Goal: Transaction & Acquisition: Purchase product/service

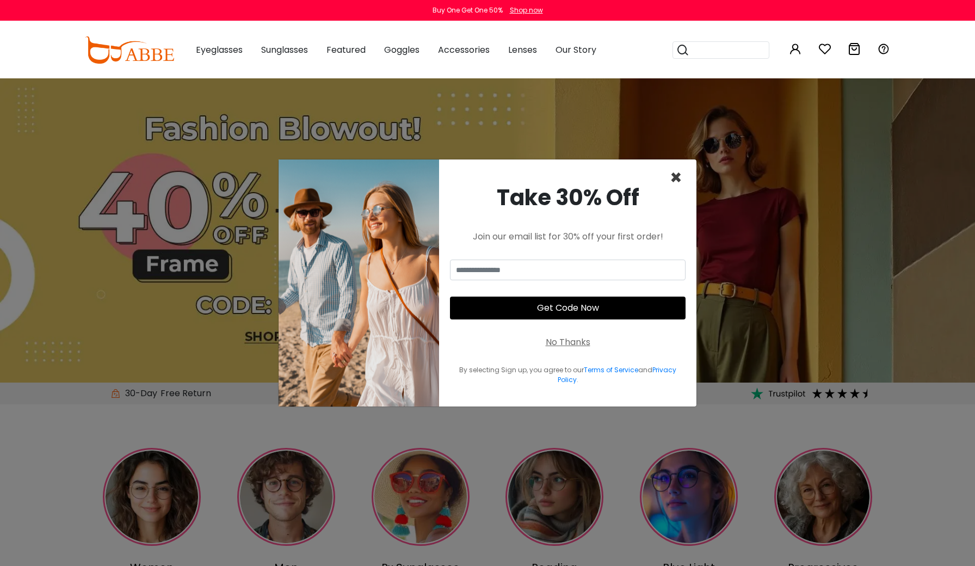
click at [673, 178] on span "×" at bounding box center [676, 178] width 13 height 28
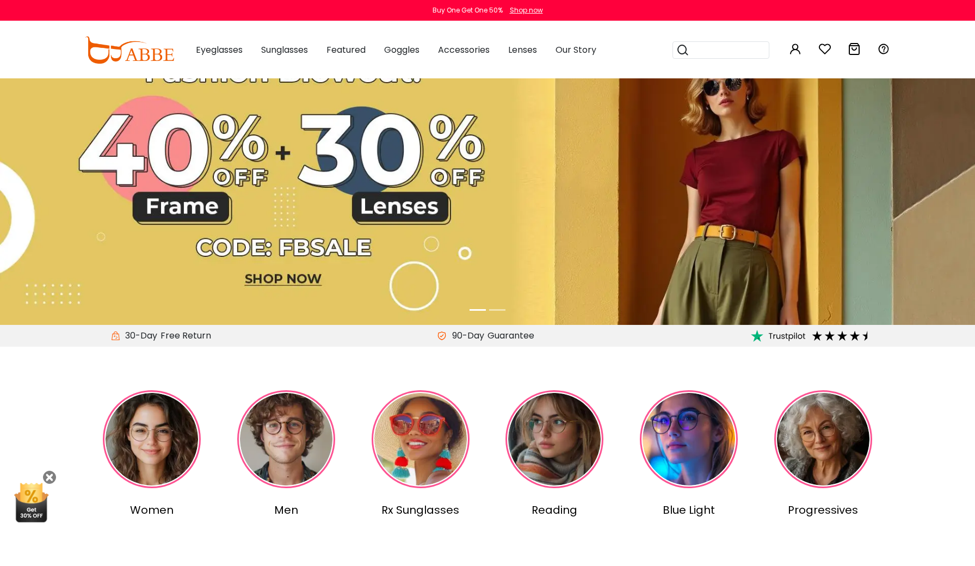
scroll to position [346, 0]
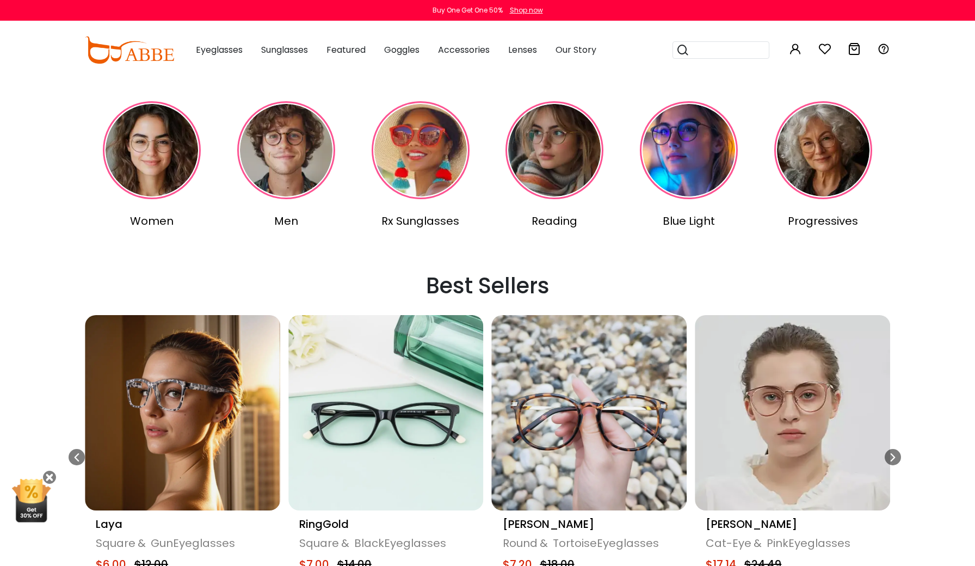
click at [165, 129] on img at bounding box center [152, 150] width 98 height 98
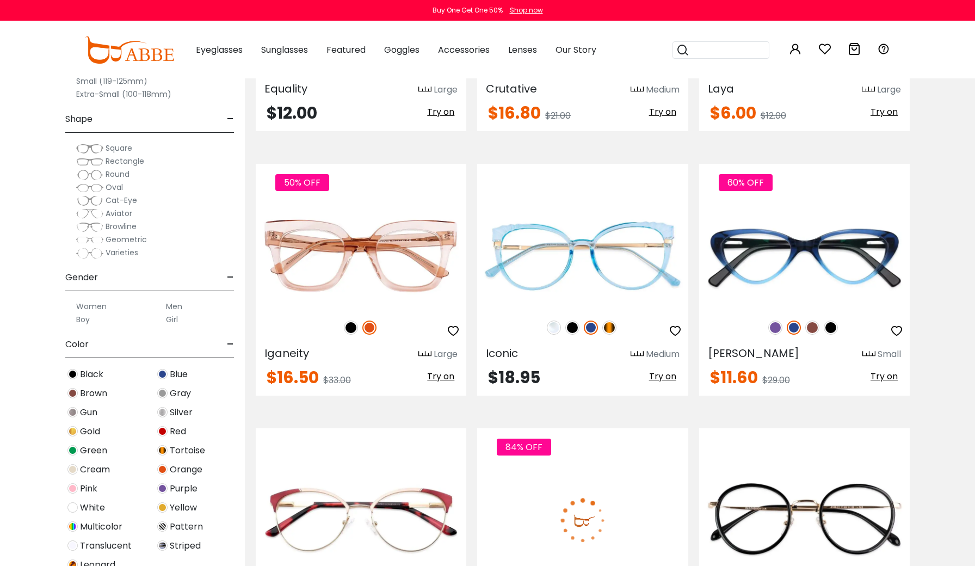
scroll to position [1771, 0]
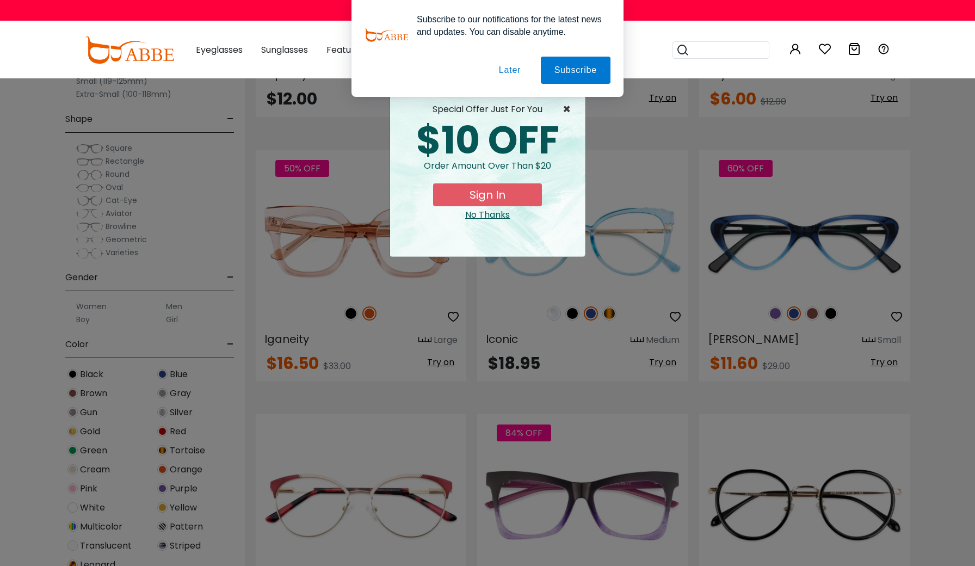
click at [564, 109] on span "×" at bounding box center [569, 109] width 14 height 13
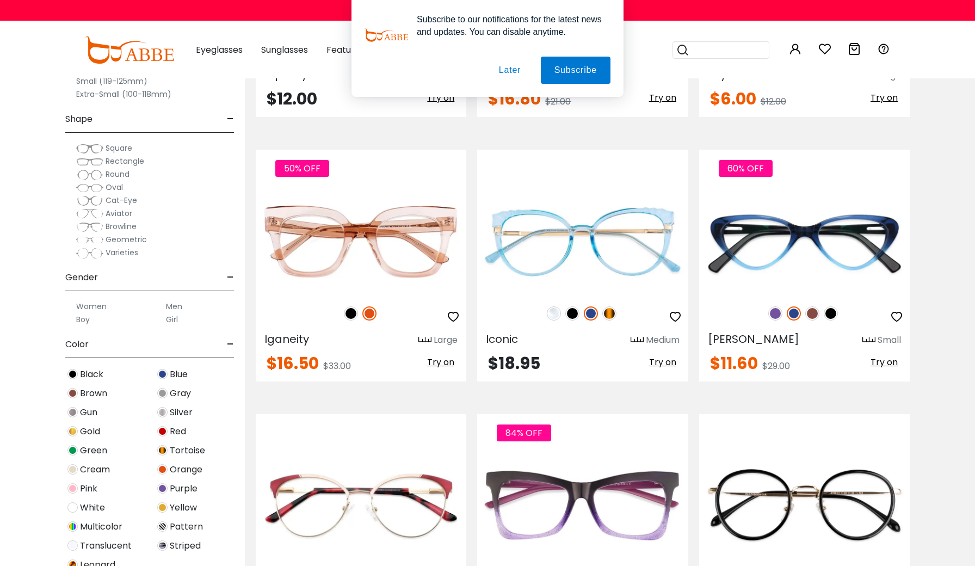
click at [113, 147] on span "Square" at bounding box center [119, 148] width 27 height 11
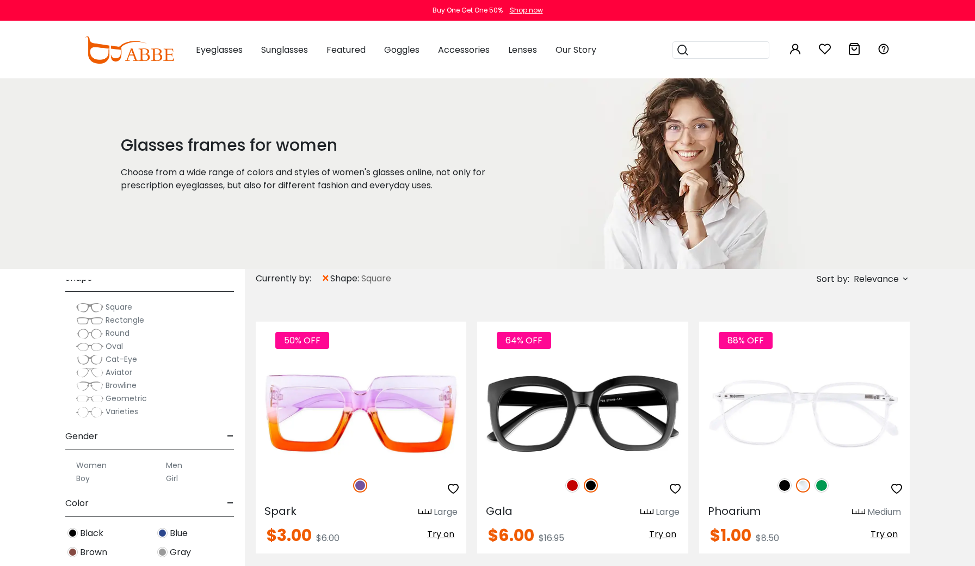
scroll to position [171, 0]
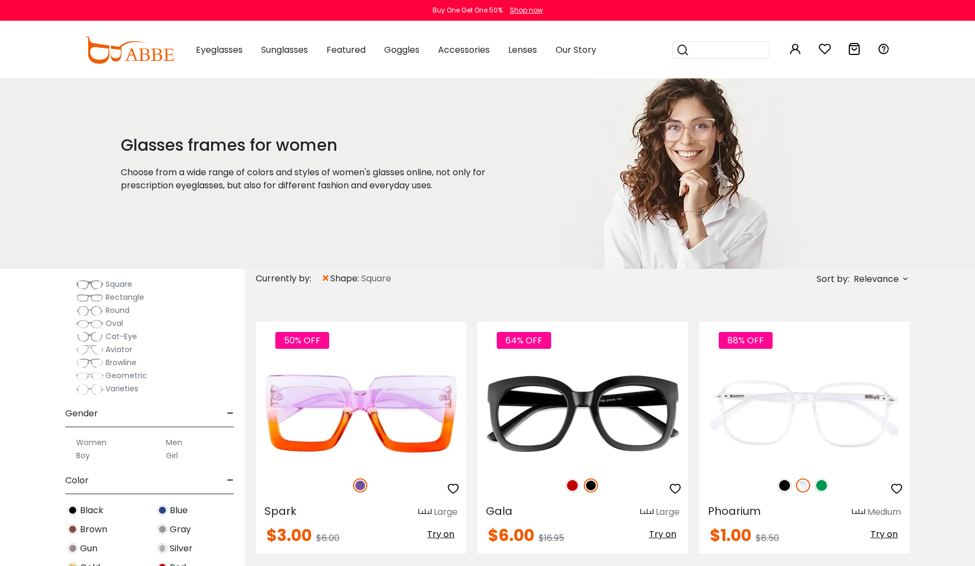
click at [324, 280] on span "×" at bounding box center [325, 279] width 9 height 20
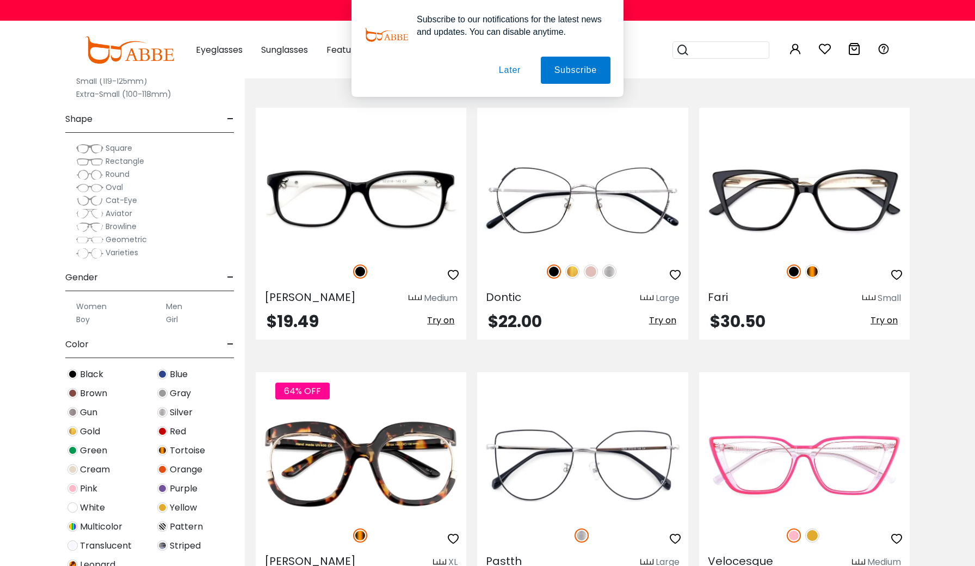
scroll to position [36, 0]
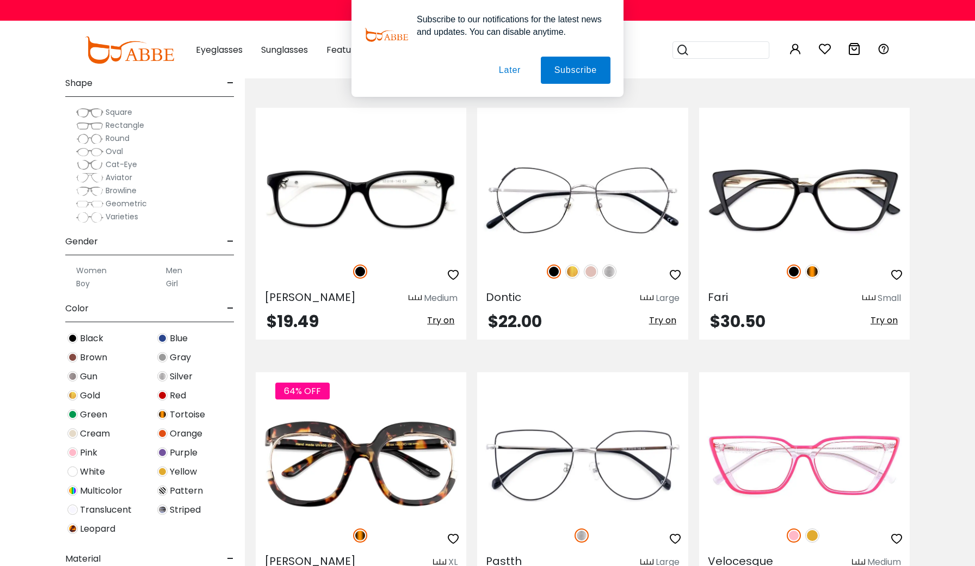
click at [164, 413] on img at bounding box center [162, 414] width 10 height 10
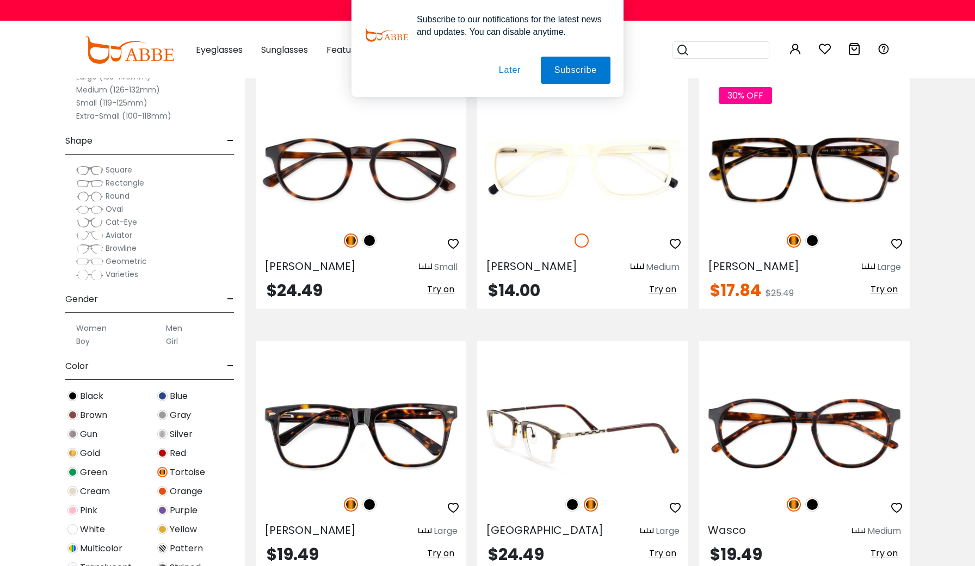
scroll to position [1317, 0]
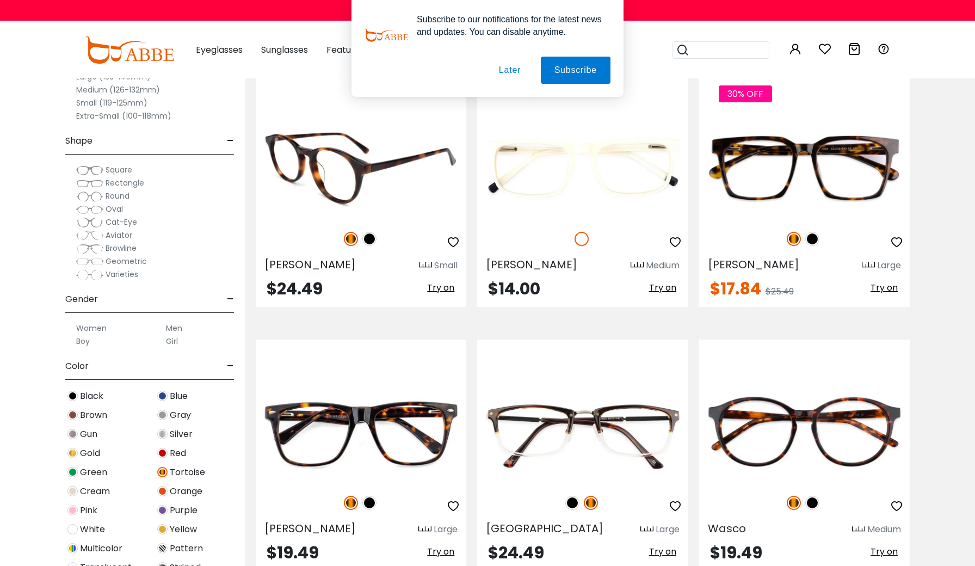
click at [444, 293] on span "Try on" at bounding box center [440, 287] width 27 height 13
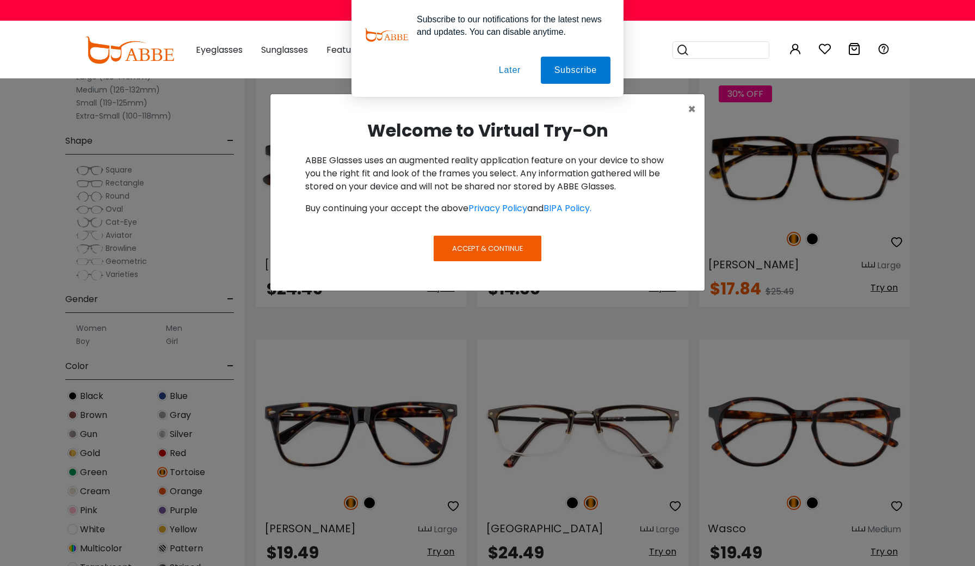
click at [491, 232] on div "Accept & Continue" at bounding box center [487, 261] width 434 height 58
click at [500, 257] on button "Accept & Continue" at bounding box center [487, 248] width 108 height 25
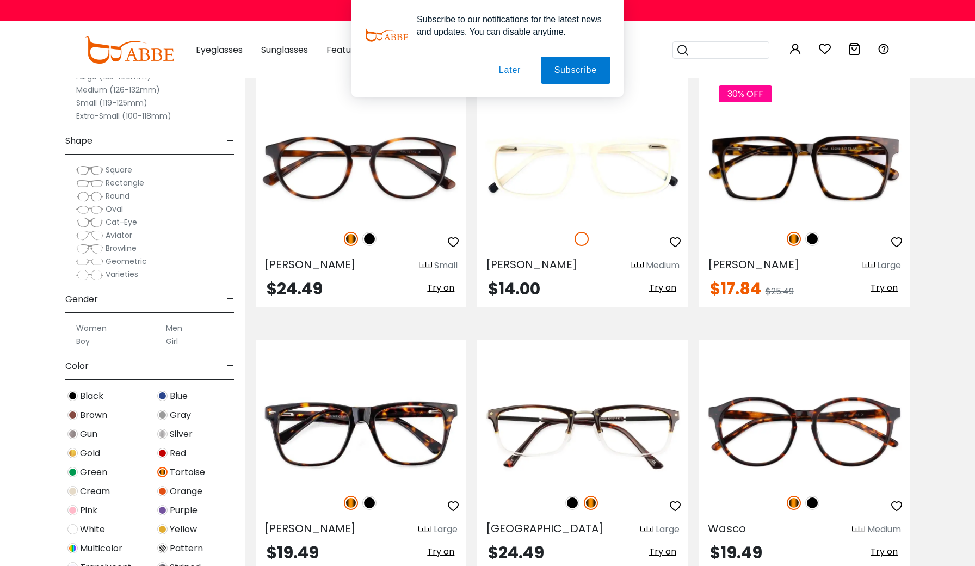
click at [0, 0] on button "Later" at bounding box center [0, 0] width 0 height 0
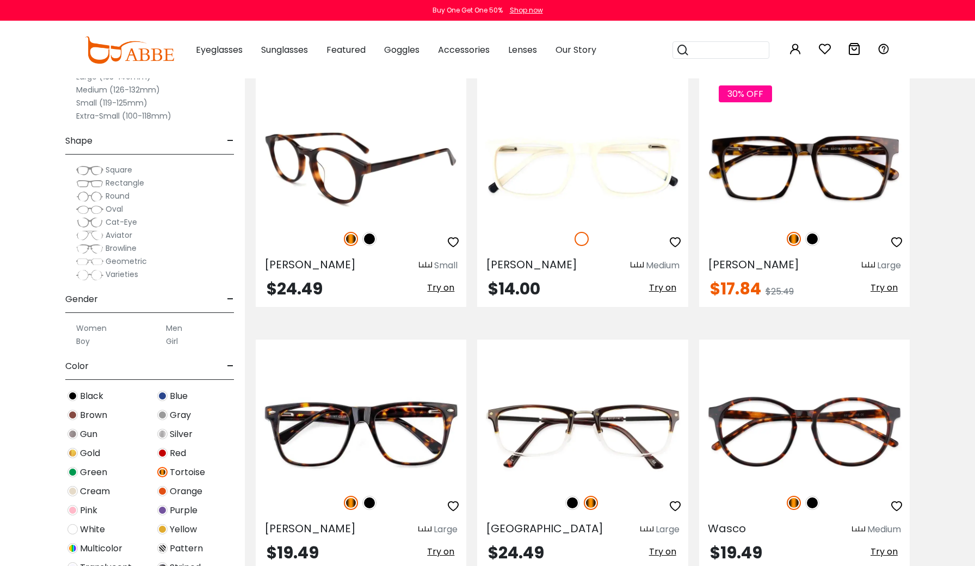
click at [441, 285] on span "Try on" at bounding box center [440, 287] width 27 height 13
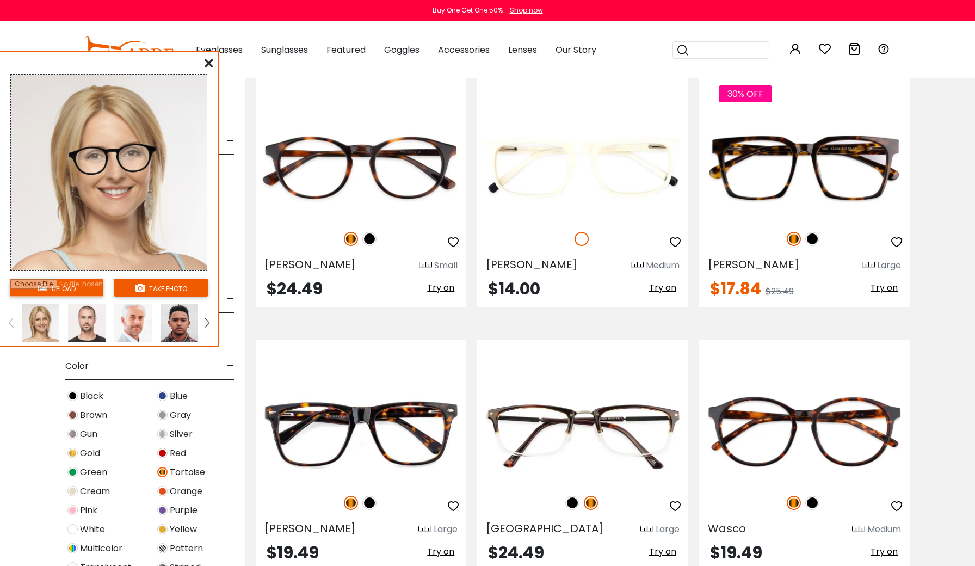
click at [146, 287] on button "take photo" at bounding box center [161, 287] width 94 height 18
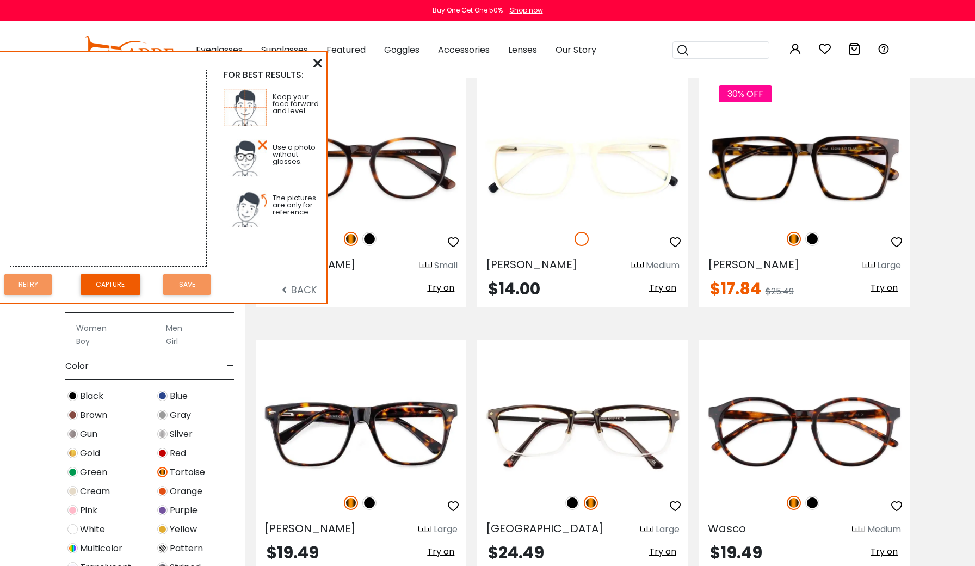
click at [123, 280] on button "Capture" at bounding box center [110, 284] width 60 height 21
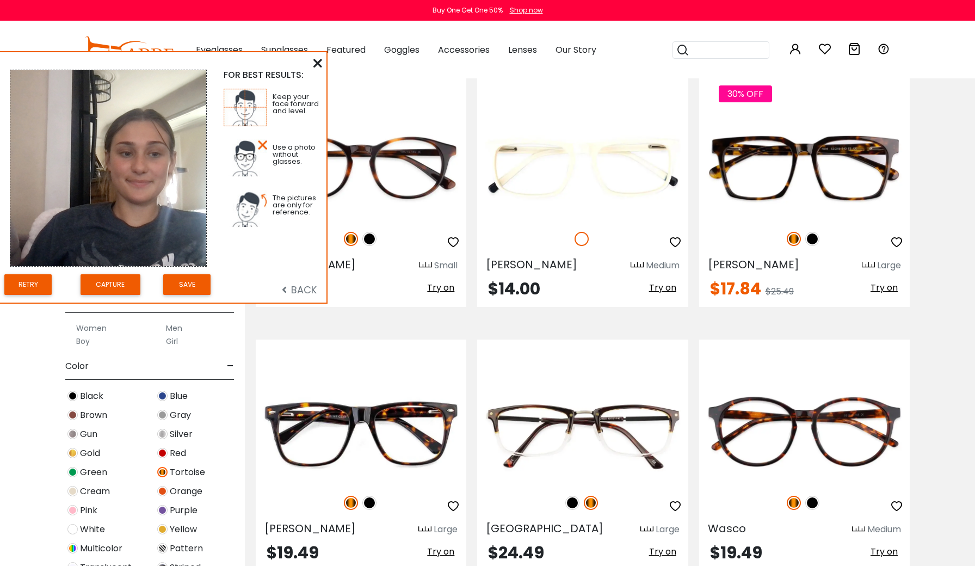
click at [197, 284] on button "Save" at bounding box center [186, 284] width 47 height 21
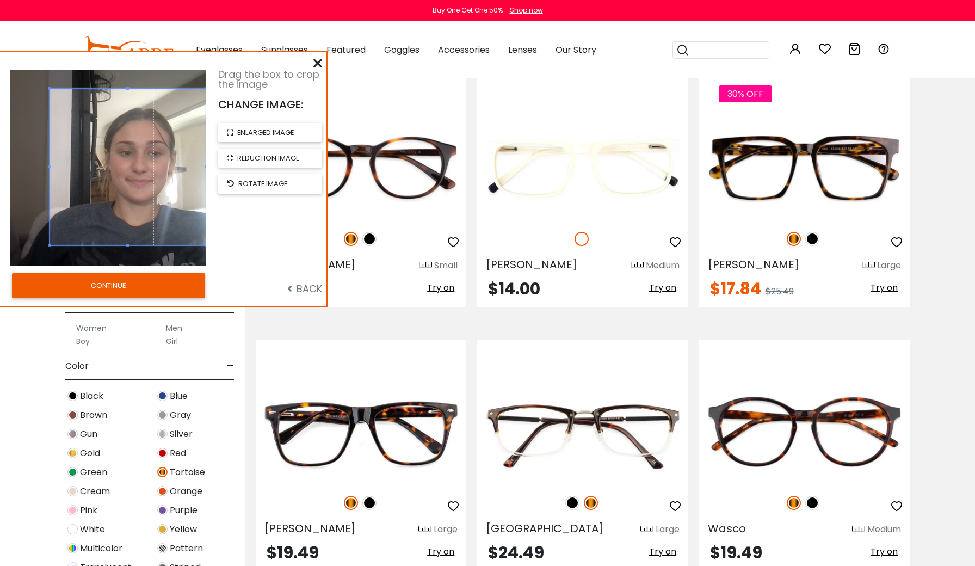
drag, startPoint x: 153, startPoint y: 147, endPoint x: 180, endPoint y: 150, distance: 27.3
click at [181, 146] on span at bounding box center [127, 167] width 157 height 157
click at [163, 288] on button "CONTINUE" at bounding box center [108, 285] width 193 height 25
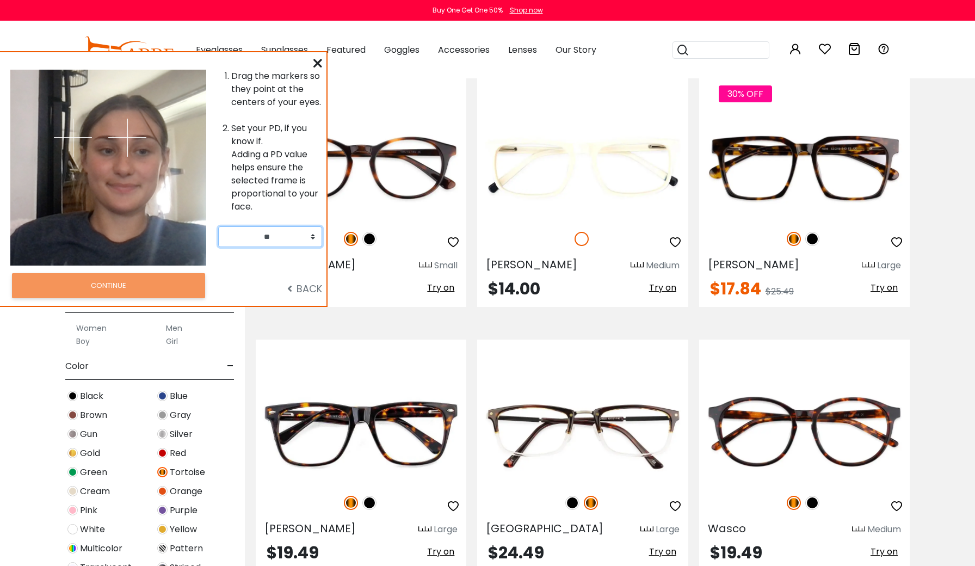
select select "**"
drag, startPoint x: 119, startPoint y: 132, endPoint x: 143, endPoint y: 151, distance: 30.6
click at [143, 151] on img at bounding box center [143, 152] width 38 height 38
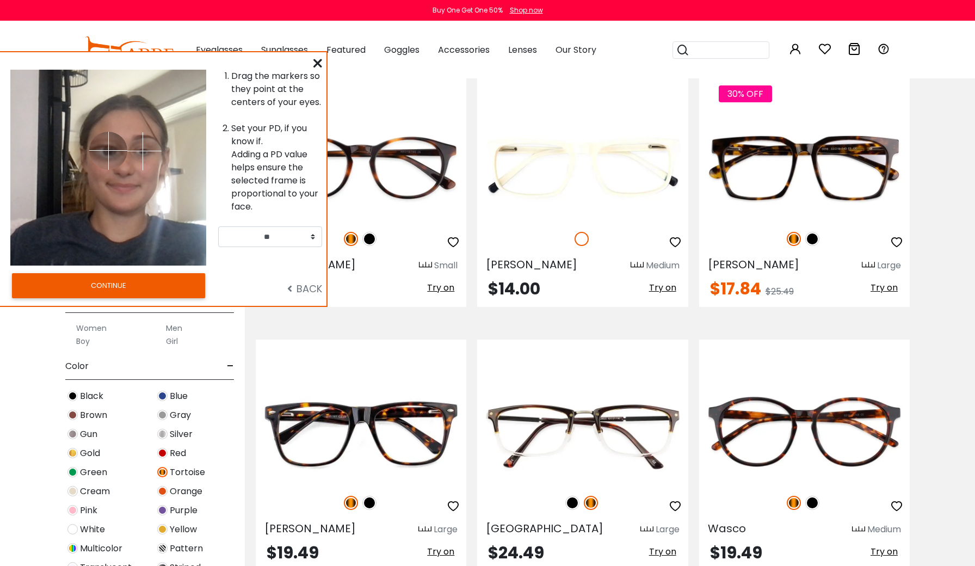
drag, startPoint x: 67, startPoint y: 133, endPoint x: 108, endPoint y: 150, distance: 44.1
click at [108, 150] on img at bounding box center [108, 151] width 38 height 38
click at [123, 277] on button "CONTINUE" at bounding box center [108, 285] width 193 height 25
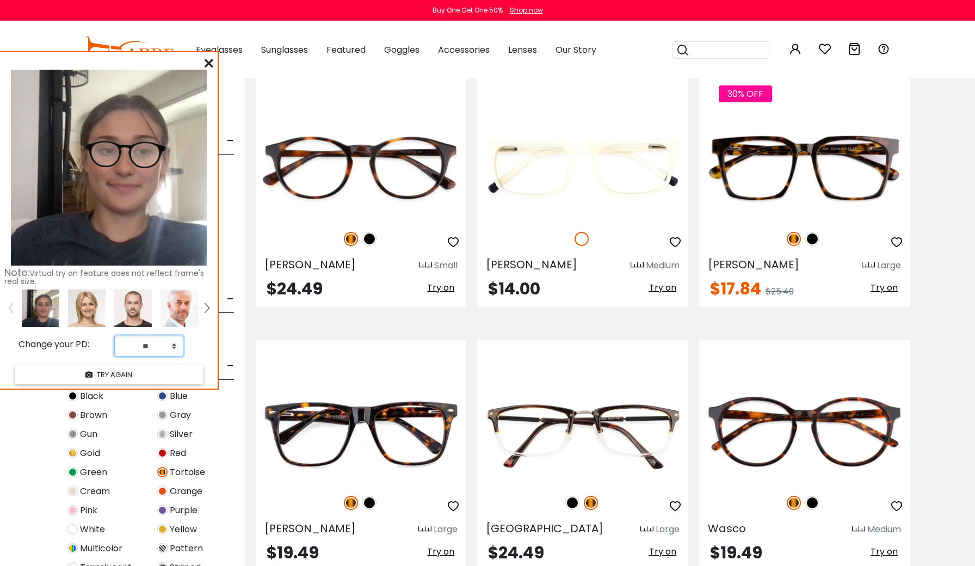
select select "**"
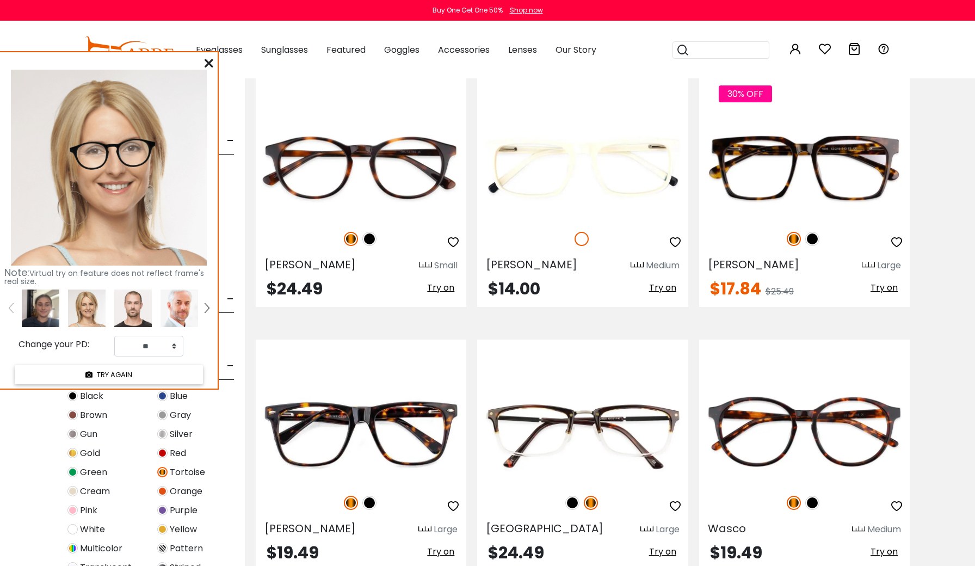
click at [141, 374] on button "TRY AGAIN" at bounding box center [109, 374] width 188 height 19
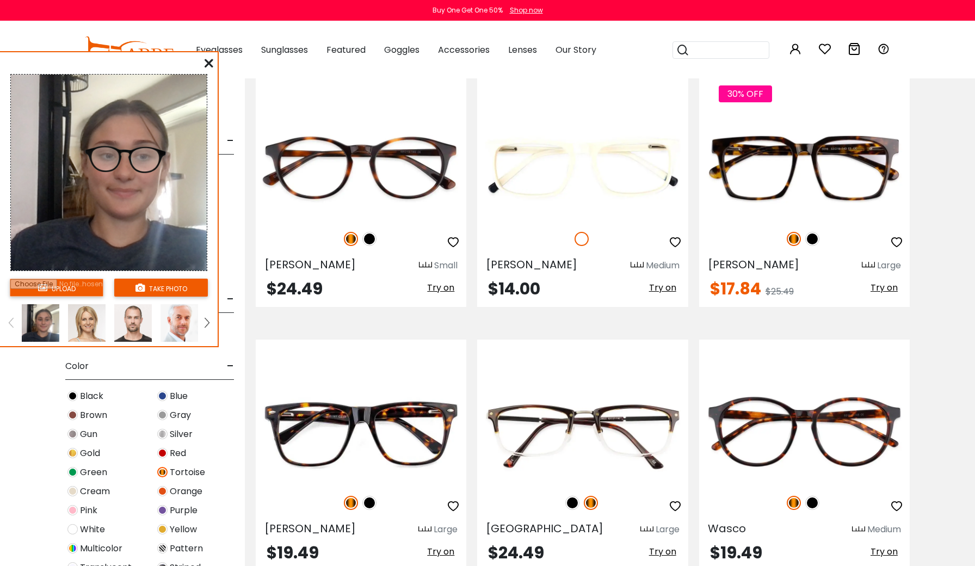
click at [36, 314] on img at bounding box center [41, 323] width 38 height 38
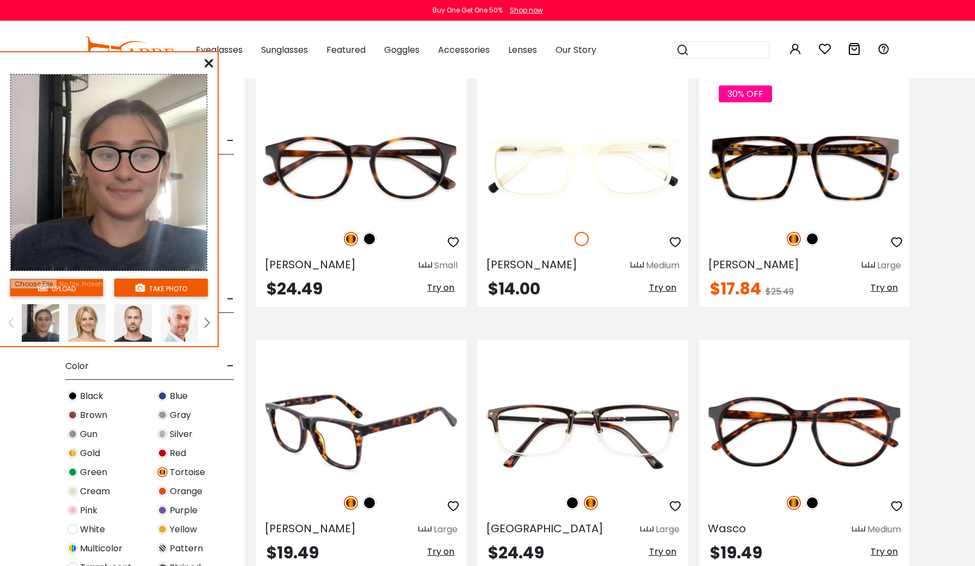
click at [425, 411] on img at bounding box center [361, 432] width 210 height 106
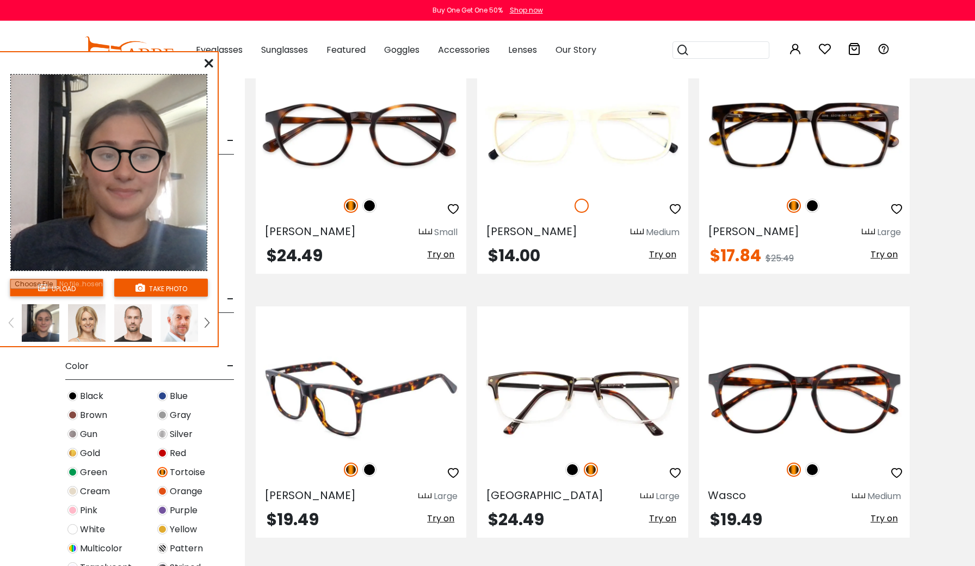
scroll to position [1368, 0]
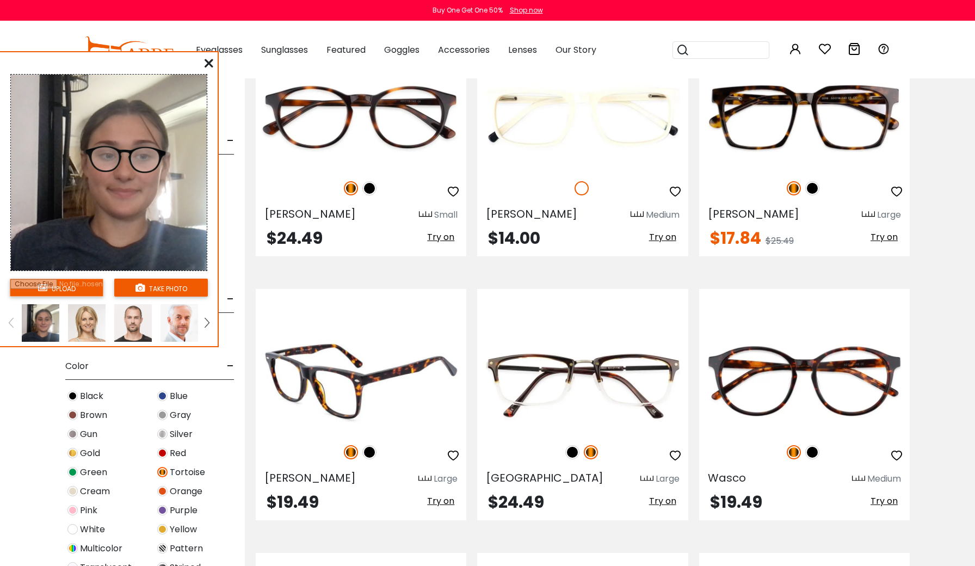
click at [440, 502] on span "Try on" at bounding box center [440, 500] width 27 height 13
click at [441, 499] on span "Try on" at bounding box center [440, 500] width 27 height 13
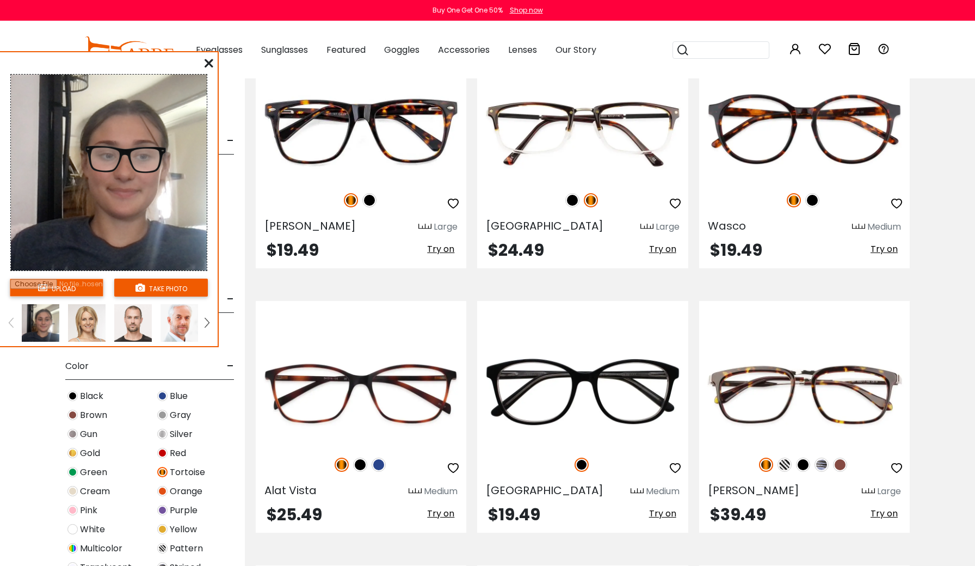
scroll to position [1502, 0]
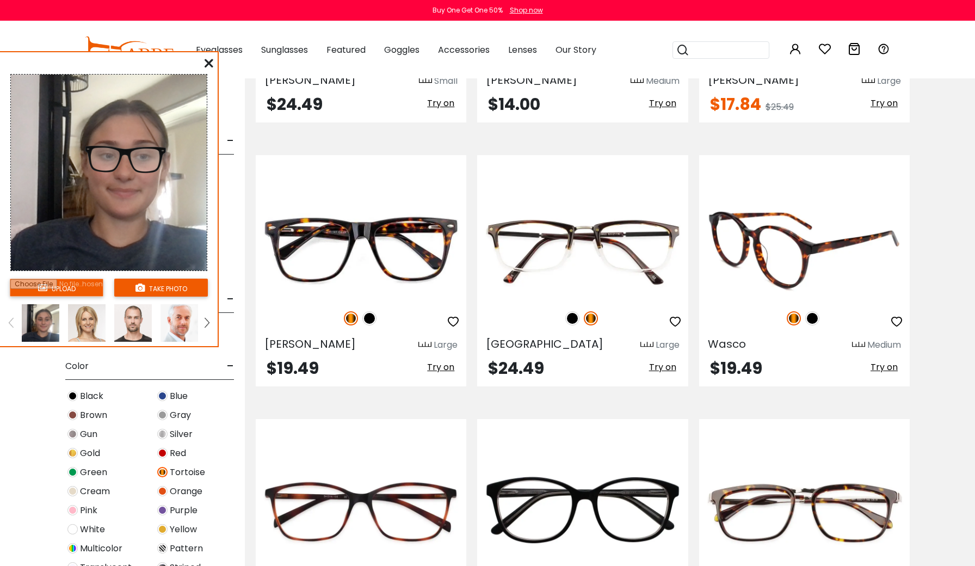
click at [888, 370] on span "Try on" at bounding box center [883, 367] width 27 height 13
click at [816, 277] on img at bounding box center [804, 247] width 210 height 106
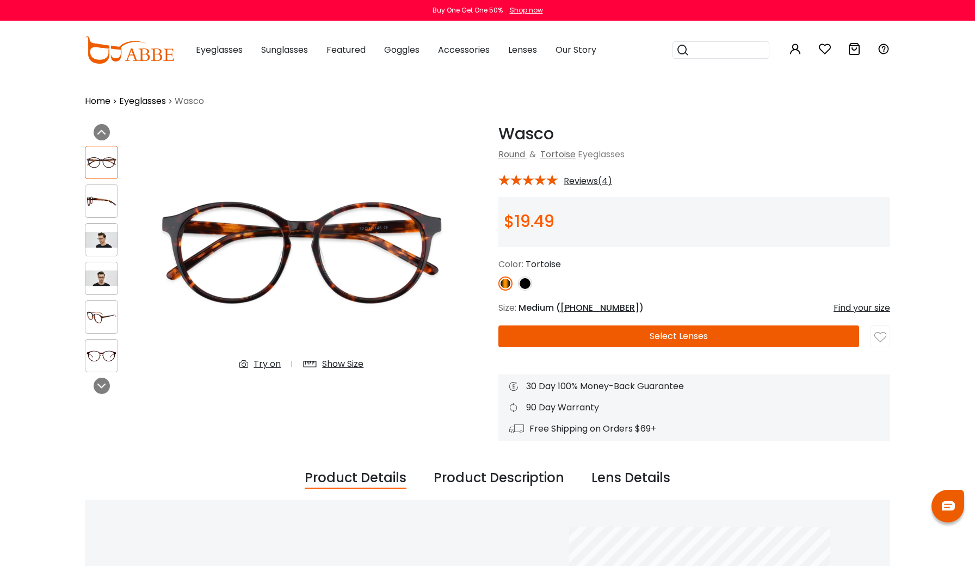
click at [695, 344] on button "Select Lenses" at bounding box center [678, 336] width 361 height 22
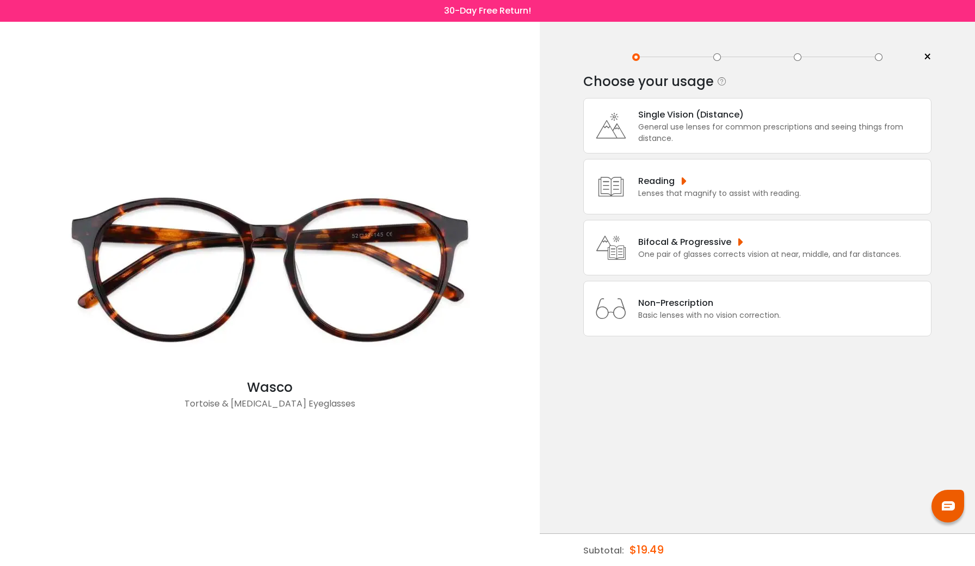
click at [709, 249] on div "Bifocal & Progressive" at bounding box center [769, 242] width 263 height 14
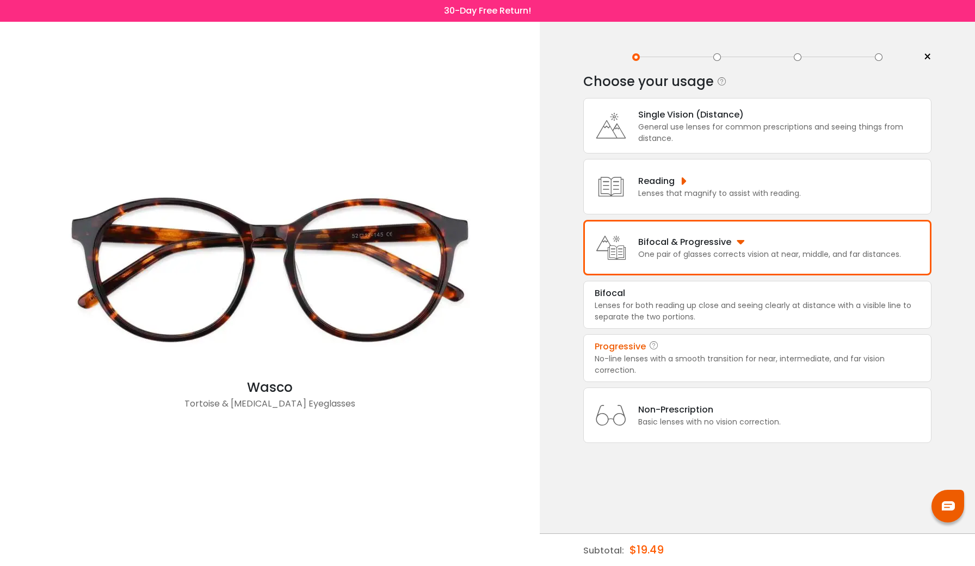
click at [665, 349] on div "Progressive No-line lenses with a smooth transition for near, intermediate, and…" at bounding box center [757, 358] width 348 height 48
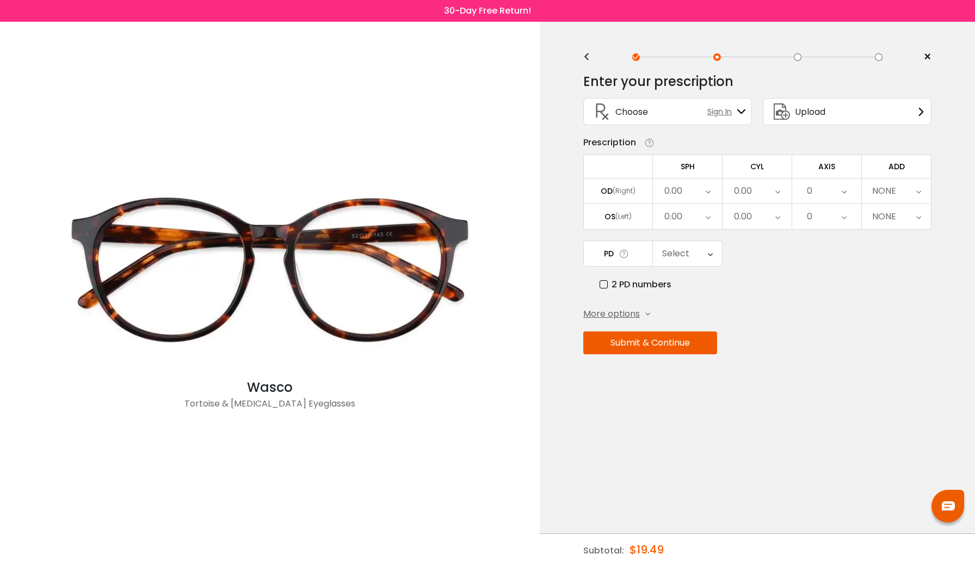
click at [616, 312] on span "More options" at bounding box center [611, 313] width 57 height 13
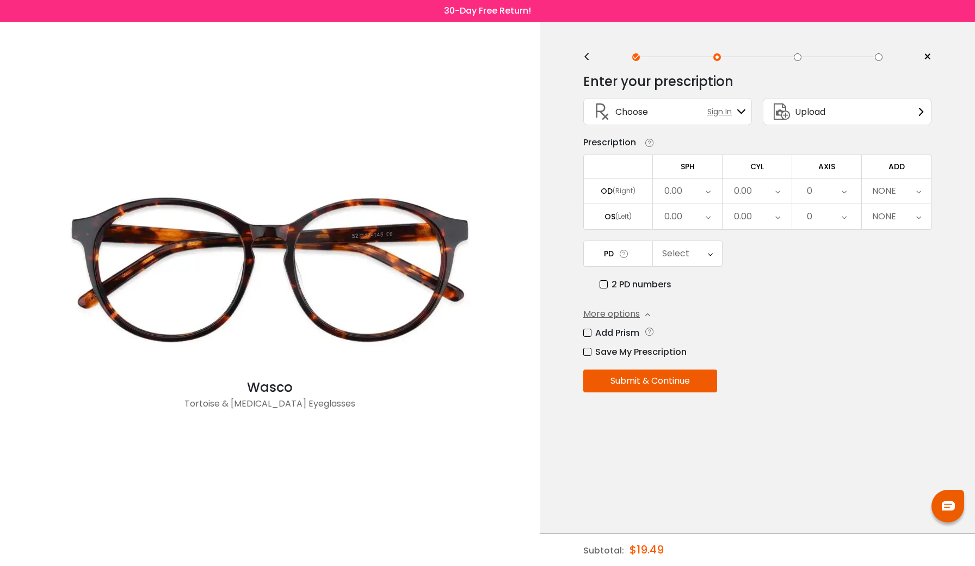
click at [606, 332] on label "Add Prism" at bounding box center [611, 333] width 56 height 14
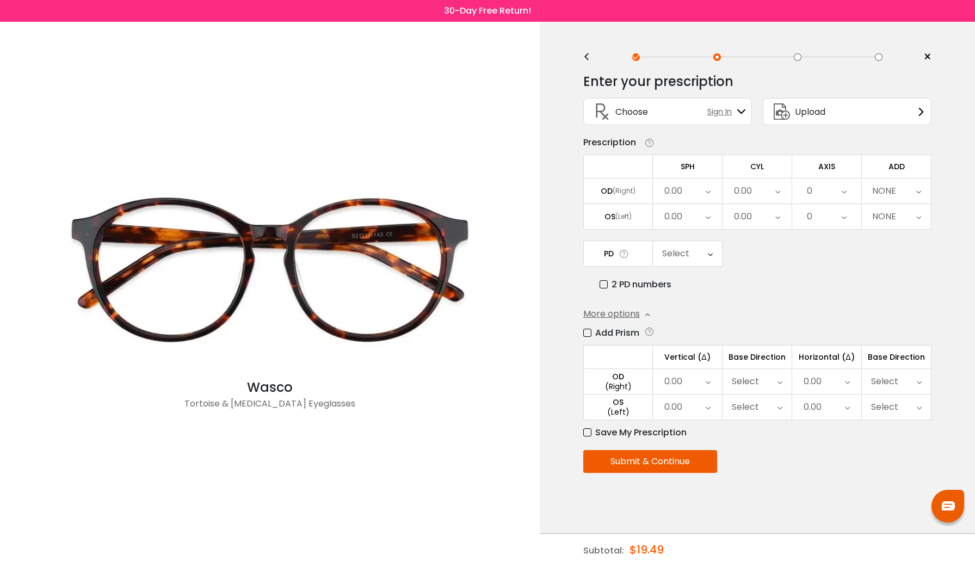
click at [682, 384] on div "0.00" at bounding box center [673, 381] width 18 height 22
click at [795, 117] on span "Upload" at bounding box center [810, 112] width 30 height 14
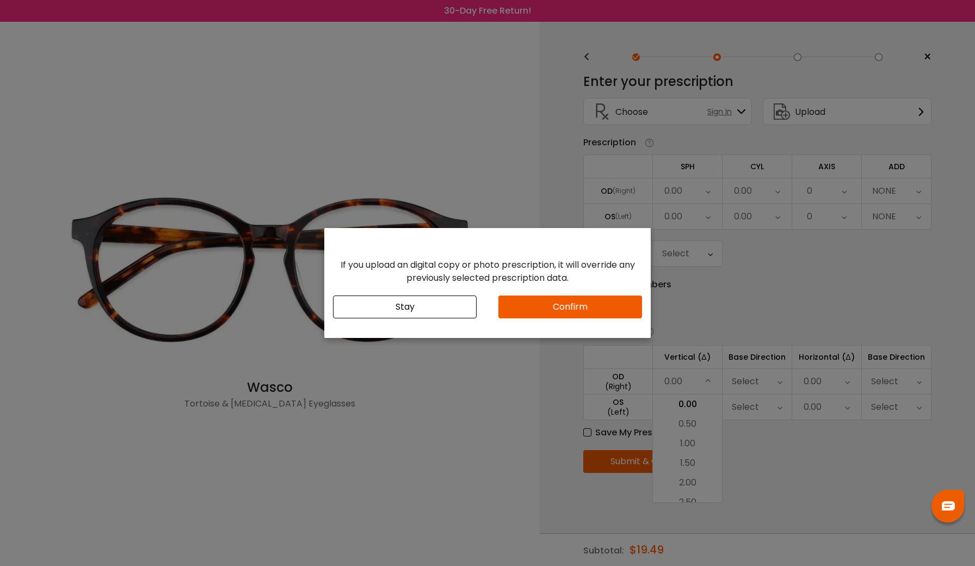
click at [518, 303] on button "Confirm" at bounding box center [570, 306] width 144 height 23
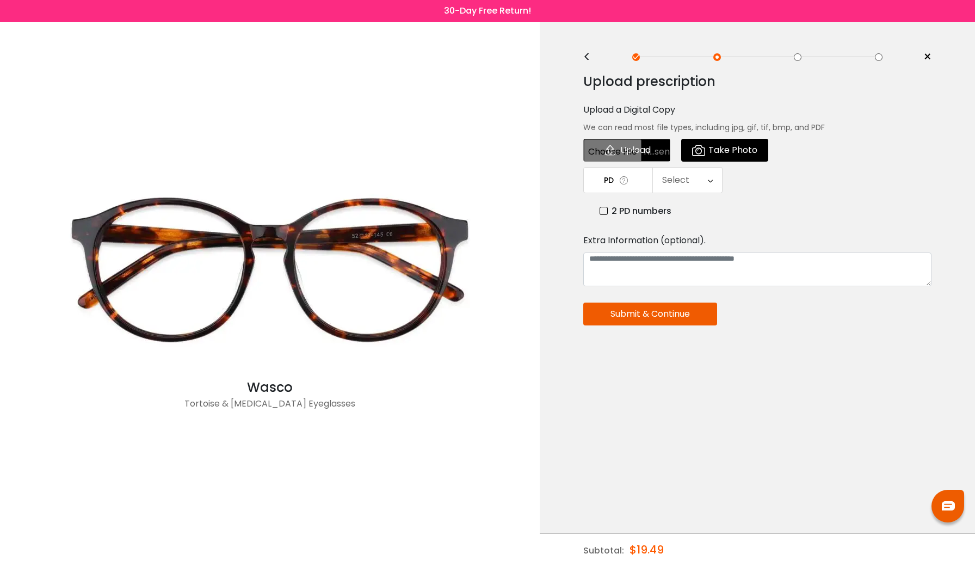
click at [604, 158] on input "file" at bounding box center [626, 150] width 87 height 23
type input "**********"
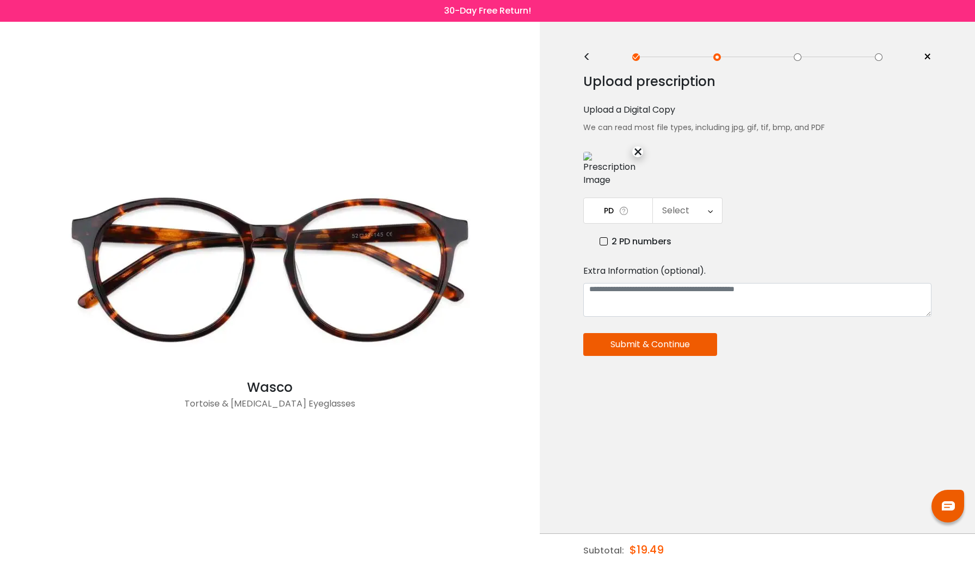
click at [691, 223] on div "Select" at bounding box center [687, 210] width 69 height 25
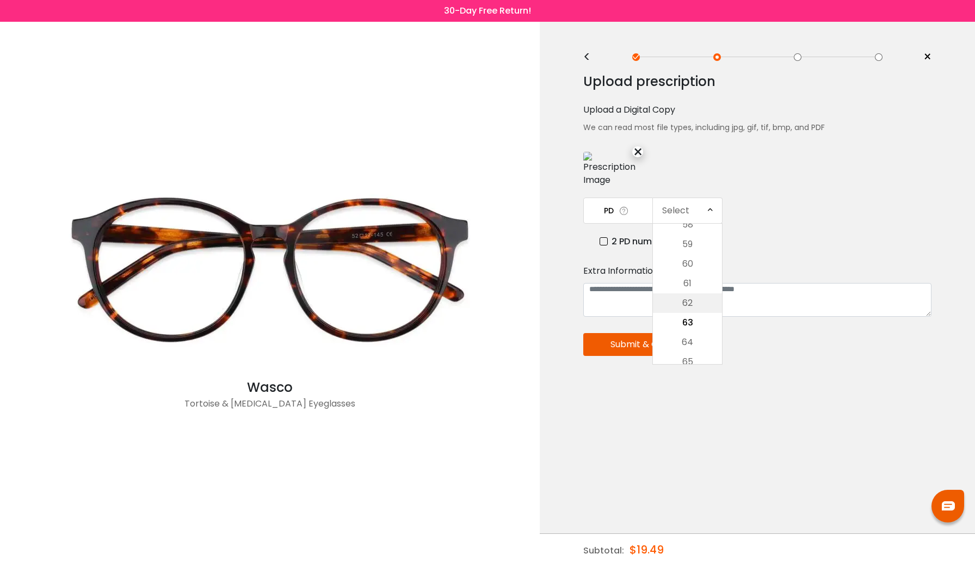
scroll to position [241, 0]
click at [690, 257] on li "59" at bounding box center [687, 247] width 69 height 20
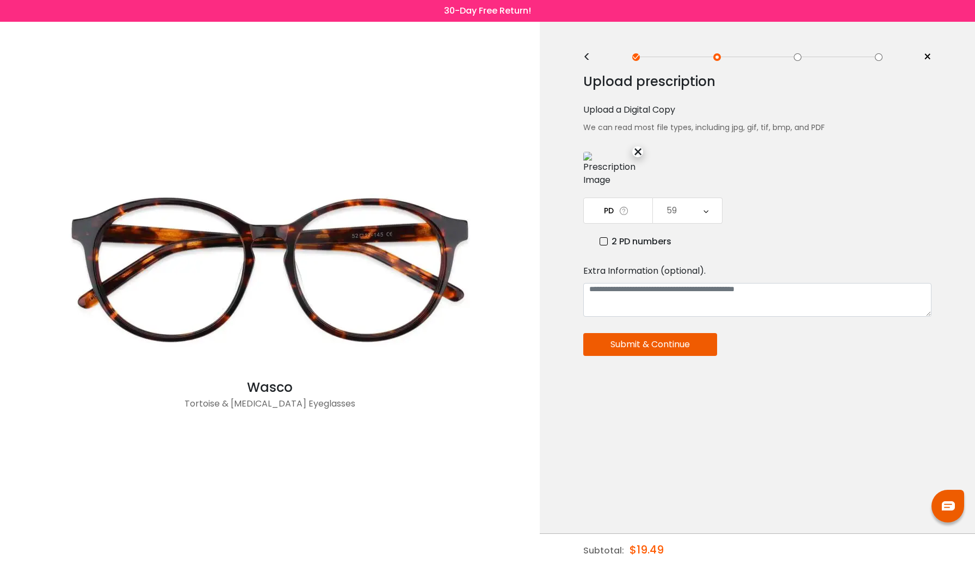
click at [669, 356] on button "Submit & Continue" at bounding box center [650, 344] width 134 height 23
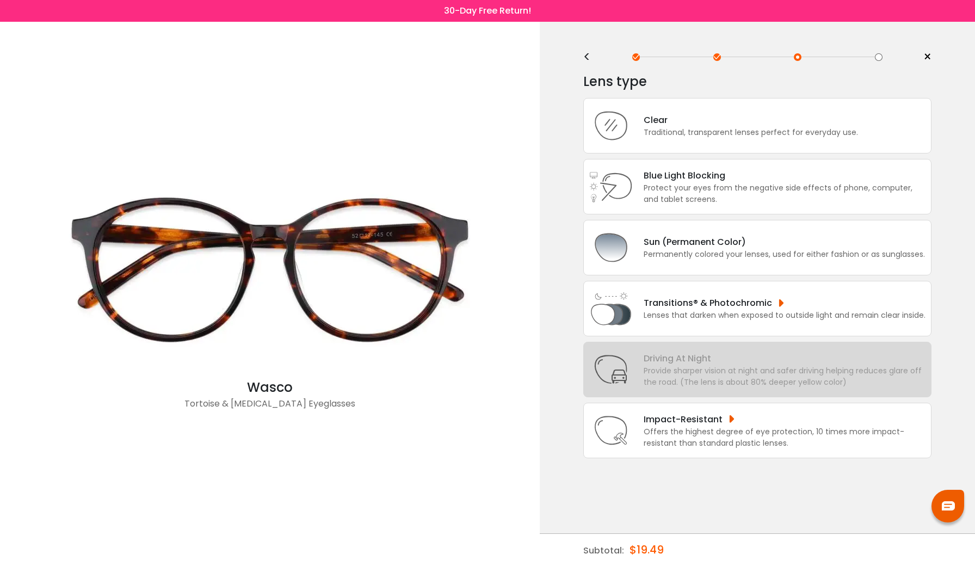
click at [589, 55] on div "<" at bounding box center [591, 57] width 16 height 9
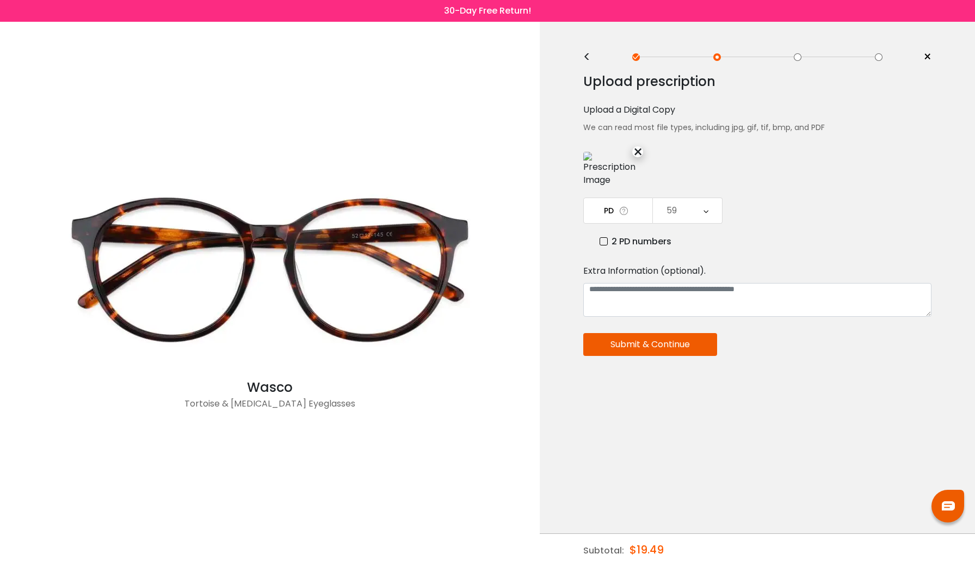
click at [589, 55] on div "<" at bounding box center [591, 57] width 16 height 9
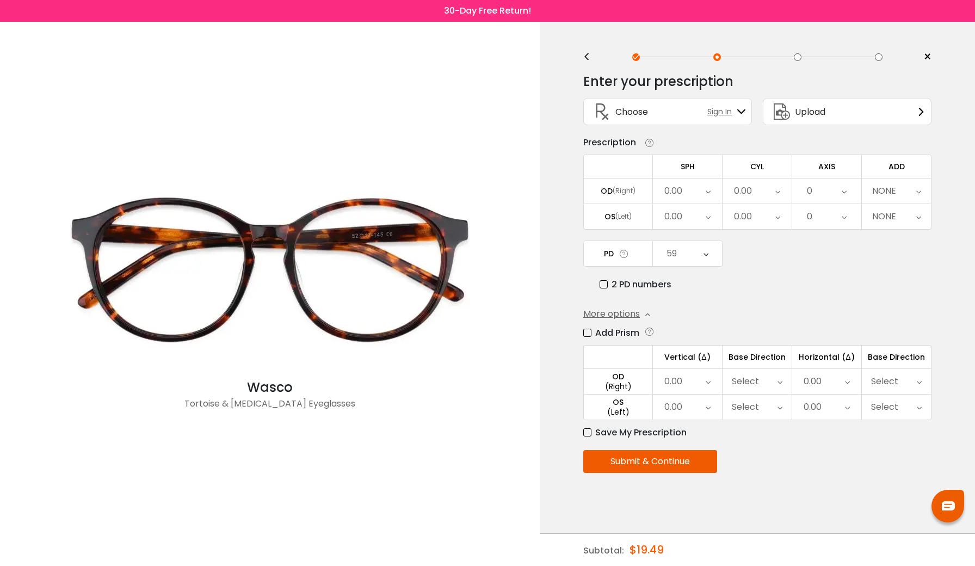
click at [685, 384] on div "0.00" at bounding box center [687, 381] width 69 height 25
click at [802, 384] on div "0.00" at bounding box center [826, 381] width 69 height 25
click at [766, 368] on td "Base Direction" at bounding box center [757, 356] width 70 height 23
click at [766, 387] on div "Select" at bounding box center [756, 381] width 69 height 25
click at [761, 422] on li "Up" at bounding box center [756, 424] width 69 height 20
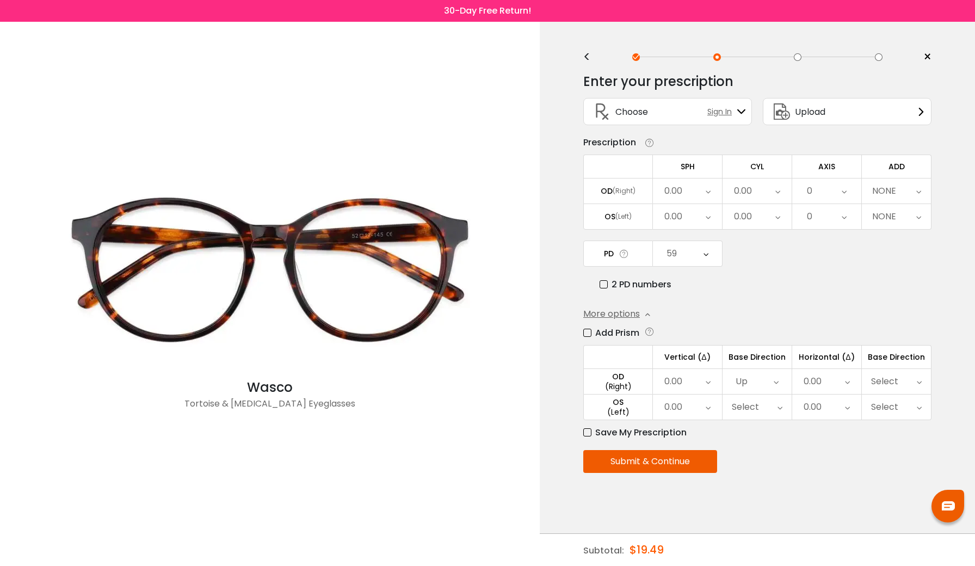
click at [759, 377] on div "Up" at bounding box center [756, 381] width 69 height 25
click at [746, 439] on li "Down" at bounding box center [756, 443] width 69 height 20
click at [752, 423] on div "Add Prism Vertical (Δ) Base Direction Horizontal (Δ) Base Direction OD (Right) …" at bounding box center [757, 382] width 348 height 113
click at [752, 410] on div "Select" at bounding box center [745, 407] width 27 height 22
click at [757, 444] on li "Up" at bounding box center [756, 449] width 69 height 20
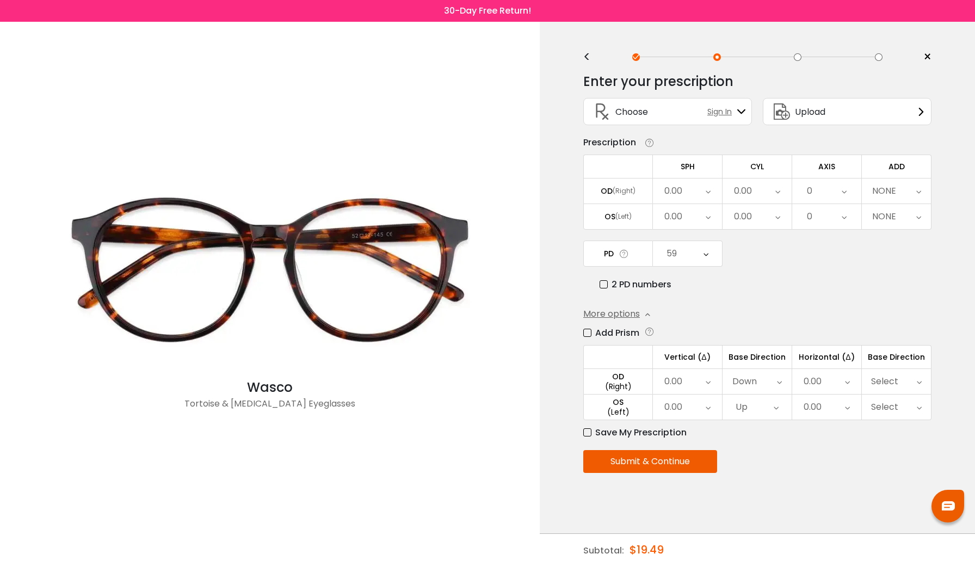
click at [693, 390] on div "0.00" at bounding box center [687, 381] width 69 height 25
click at [691, 418] on li "0.50" at bounding box center [687, 424] width 69 height 20
click at [692, 394] on div "0.50" at bounding box center [687, 381] width 69 height 25
click at [686, 422] on li "0.50" at bounding box center [687, 424] width 69 height 20
click at [692, 405] on div "0.00" at bounding box center [687, 406] width 69 height 25
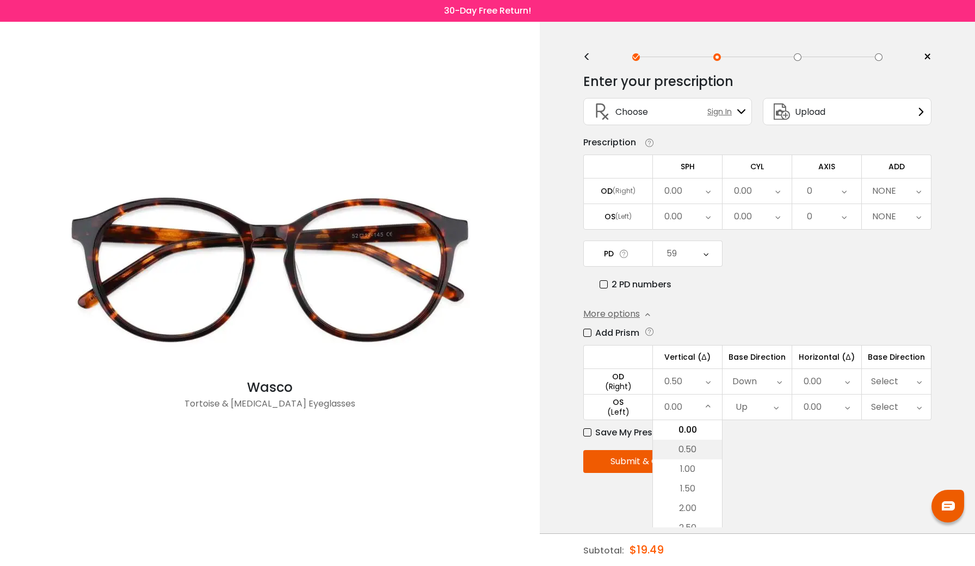
click at [689, 446] on li "0.50" at bounding box center [687, 449] width 69 height 20
click at [677, 187] on div "0.00" at bounding box center [673, 191] width 18 height 22
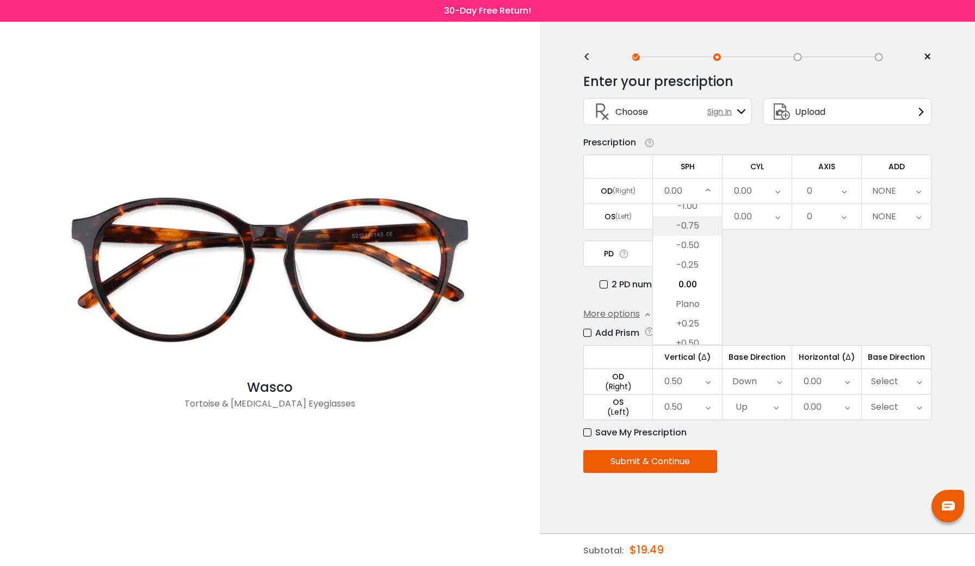
click at [686, 223] on li "-0.75" at bounding box center [687, 226] width 69 height 20
click at [684, 215] on div "0.00" at bounding box center [687, 216] width 69 height 25
click at [690, 250] on li "-0.75" at bounding box center [687, 251] width 69 height 20
click at [749, 214] on div "0.00" at bounding box center [743, 217] width 18 height 22
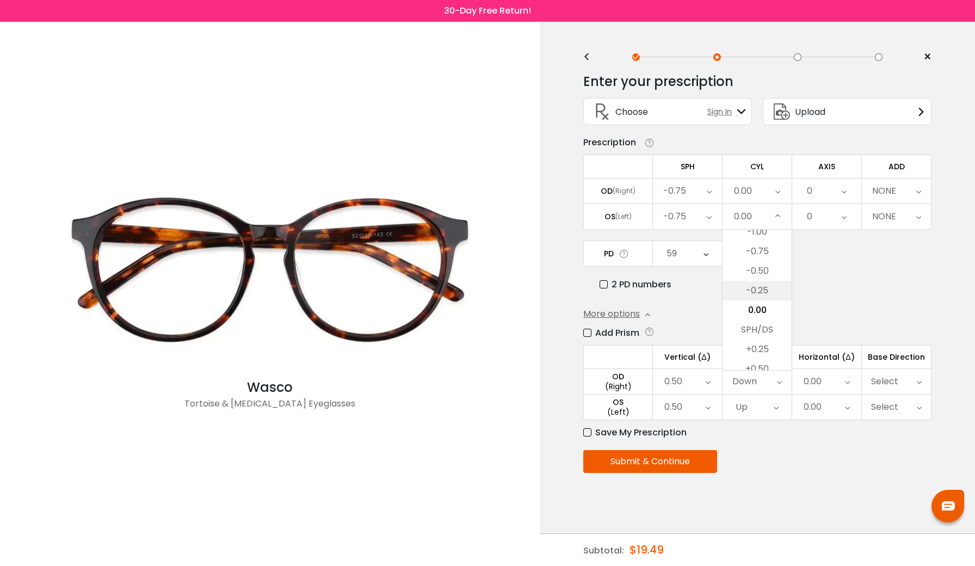
click at [763, 293] on li "-0.25" at bounding box center [756, 291] width 69 height 20
click at [825, 188] on div "0" at bounding box center [826, 190] width 69 height 25
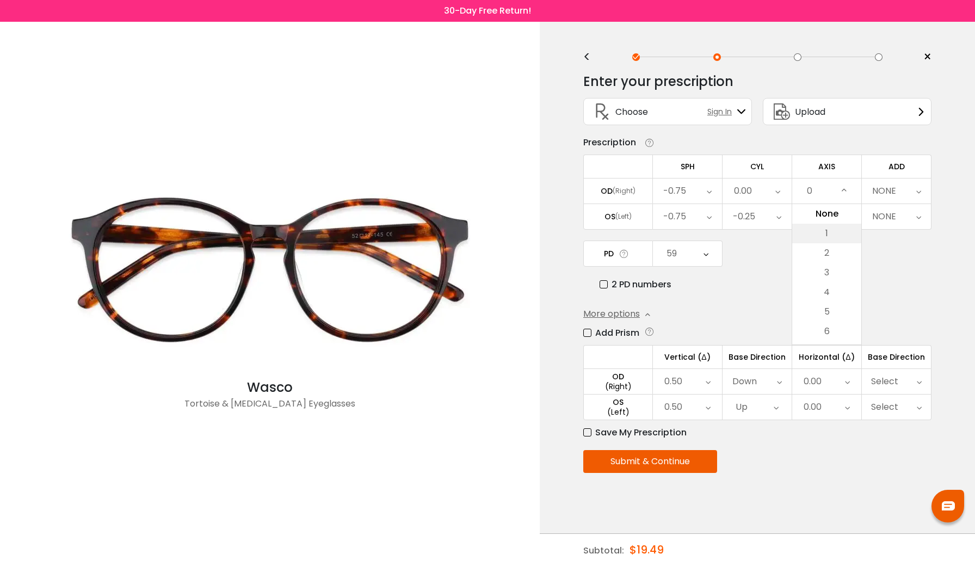
click at [820, 241] on li "1" at bounding box center [826, 234] width 69 height 20
click at [817, 218] on div "0" at bounding box center [826, 216] width 69 height 25
click at [816, 262] on li "1" at bounding box center [826, 259] width 69 height 20
click at [888, 188] on div "NONE" at bounding box center [884, 191] width 24 height 22
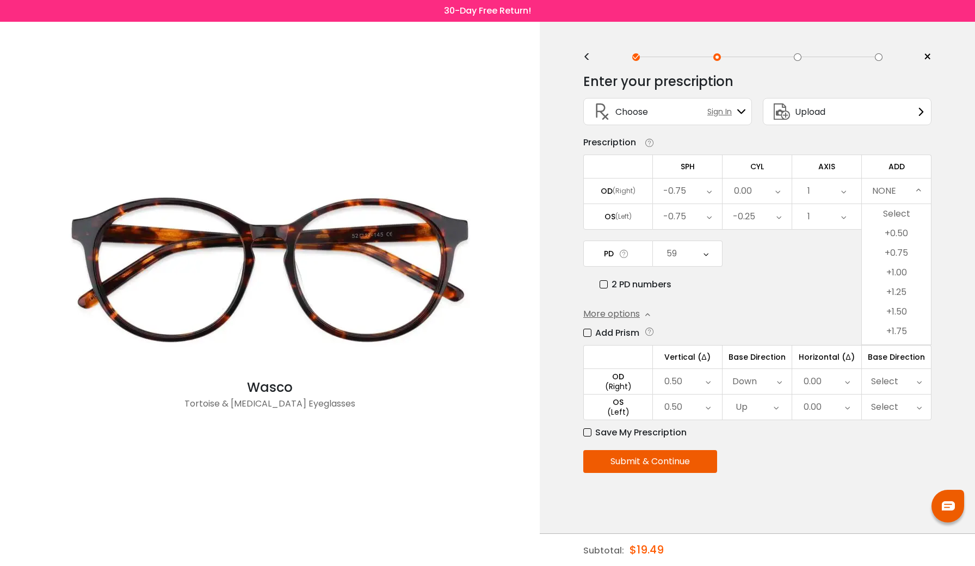
scroll to position [0, 0]
click at [838, 256] on div "PD 59 Cancel PD Save 46 47 48 49 50 51 52 53 54 55 56 57 58 59 60 61 62 63 64 6…" at bounding box center [757, 265] width 348 height 51
click at [588, 432] on label "Save My Prescription" at bounding box center [634, 432] width 103 height 14
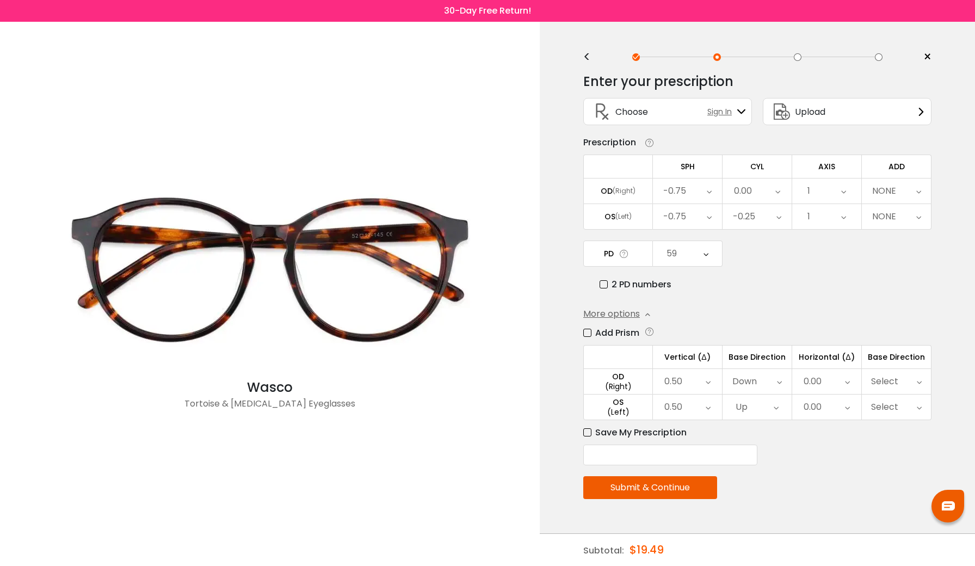
click at [627, 487] on button "Submit & Continue" at bounding box center [650, 487] width 134 height 23
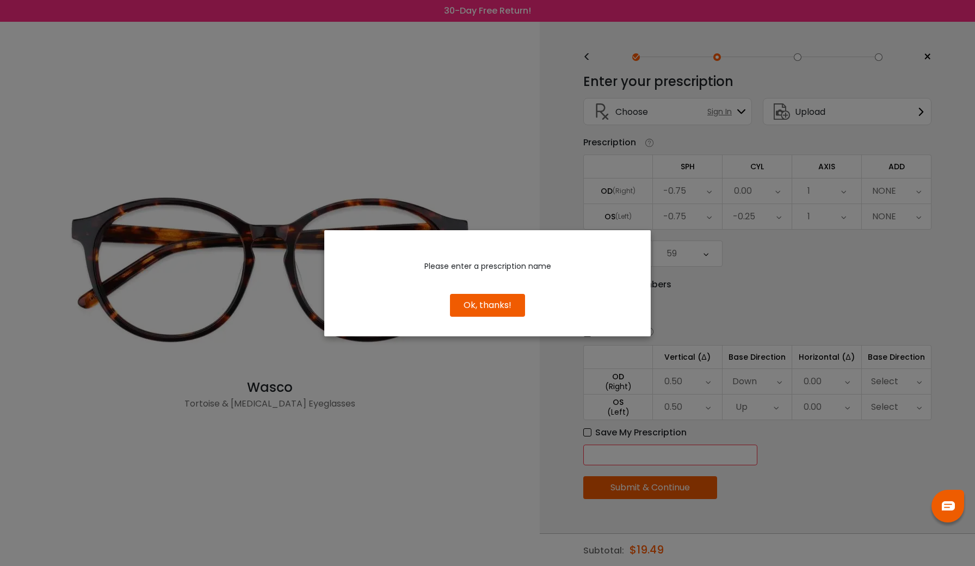
click at [498, 303] on button "Ok, thanks!" at bounding box center [487, 305] width 75 height 23
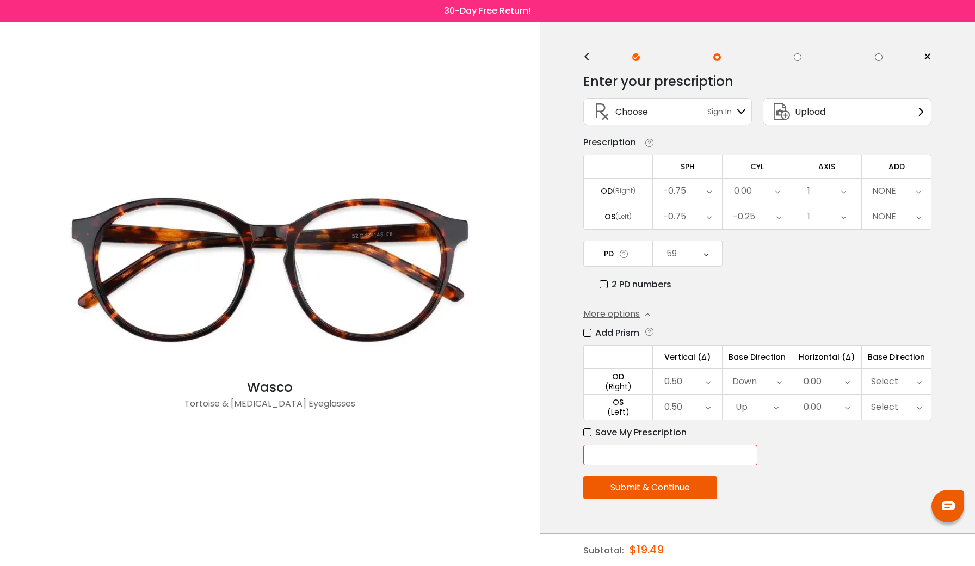
click at [655, 456] on input "text" at bounding box center [670, 454] width 174 height 21
type input "*****"
click at [655, 494] on button "Submit & Continue" at bounding box center [650, 487] width 134 height 23
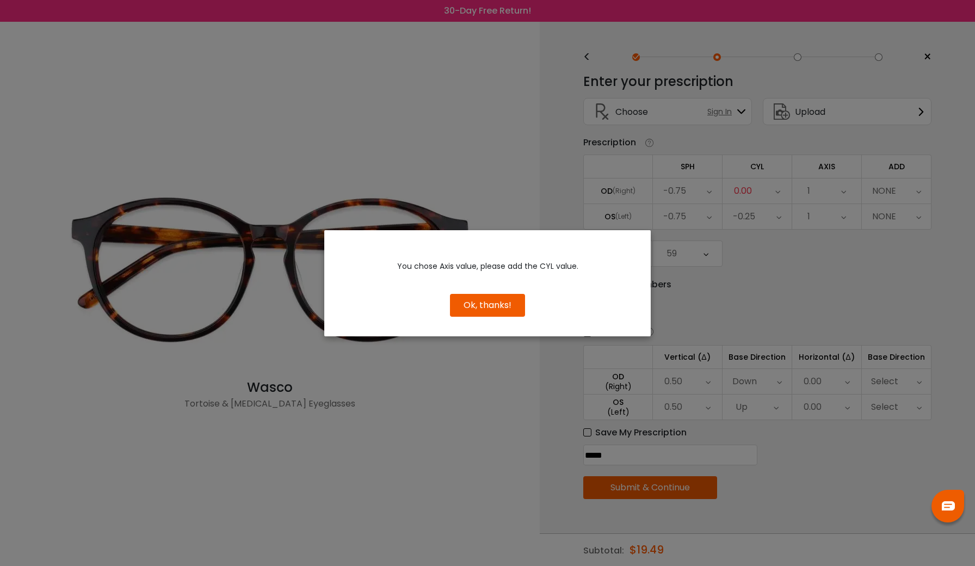
click at [506, 311] on button "Ok, thanks!" at bounding box center [487, 305] width 75 height 23
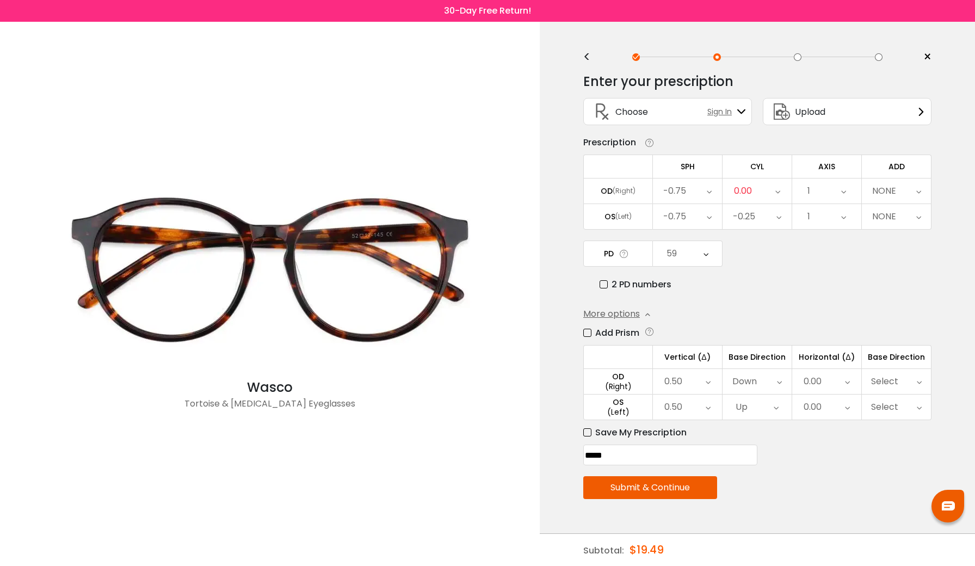
click at [834, 185] on div "1" at bounding box center [826, 190] width 69 height 25
click at [827, 232] on li "1" at bounding box center [826, 234] width 69 height 20
click at [829, 387] on div "0.00" at bounding box center [826, 381] width 69 height 25
click at [802, 305] on div "Enter your prescription SPH (Sphere) Lens strength needed to correct your visio…" at bounding box center [757, 309] width 348 height 488
click at [662, 489] on button "Submit & Continue" at bounding box center [650, 487] width 134 height 23
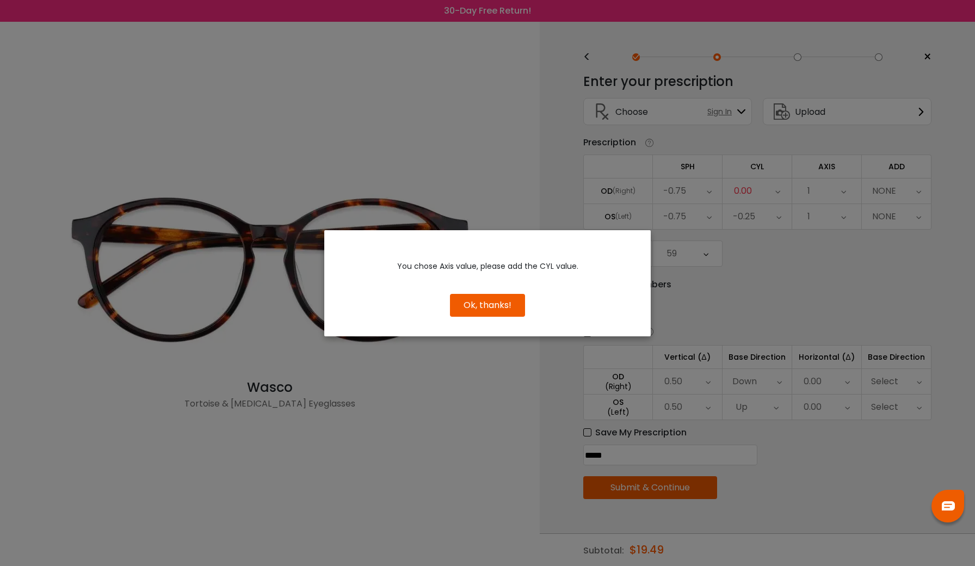
click at [501, 309] on button "Ok, thanks!" at bounding box center [487, 305] width 75 height 23
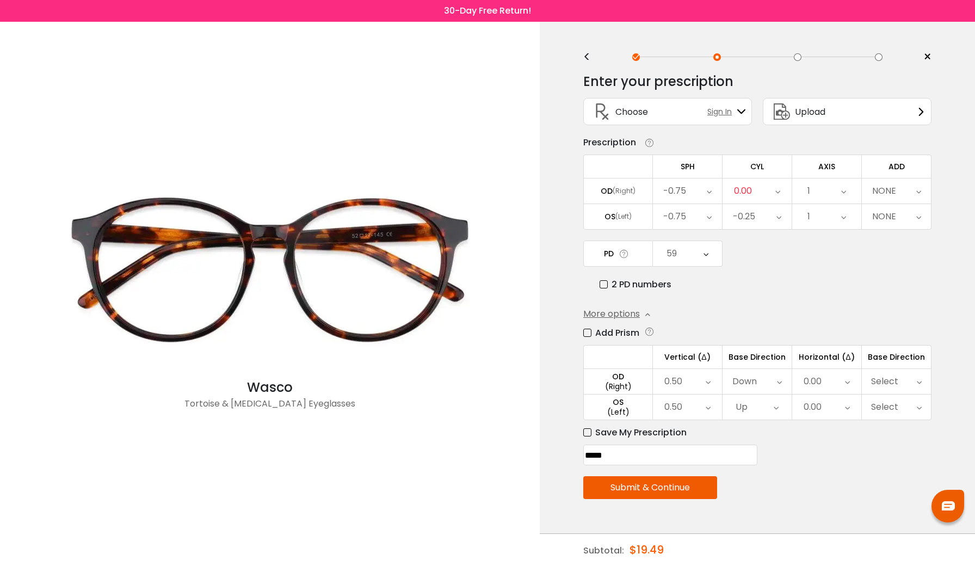
click at [749, 191] on div "0.00" at bounding box center [743, 191] width 18 height 22
click at [747, 282] on li "0.00" at bounding box center [756, 285] width 69 height 20
click at [636, 488] on button "Submit & Continue" at bounding box center [650, 487] width 134 height 23
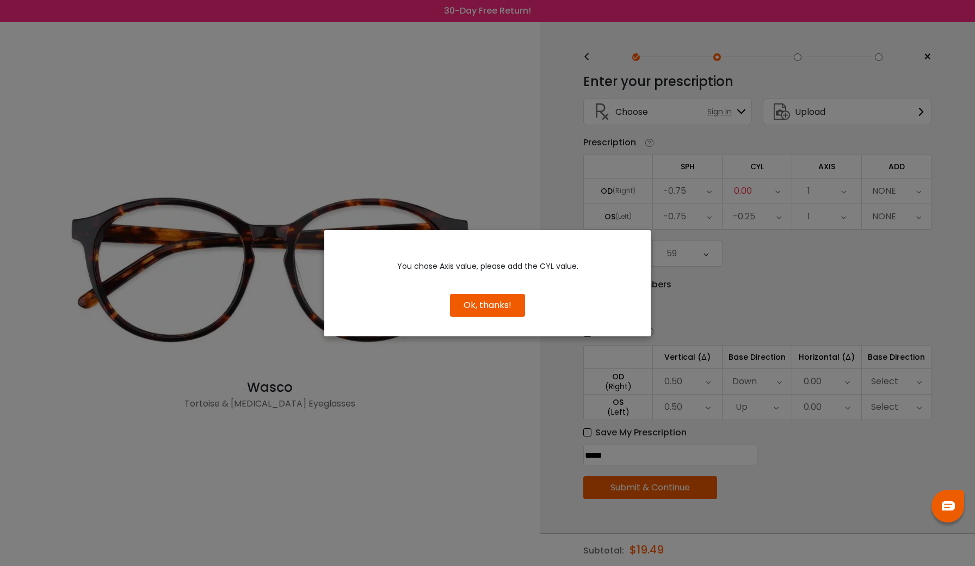
click at [501, 302] on button "Ok, thanks!" at bounding box center [487, 305] width 75 height 23
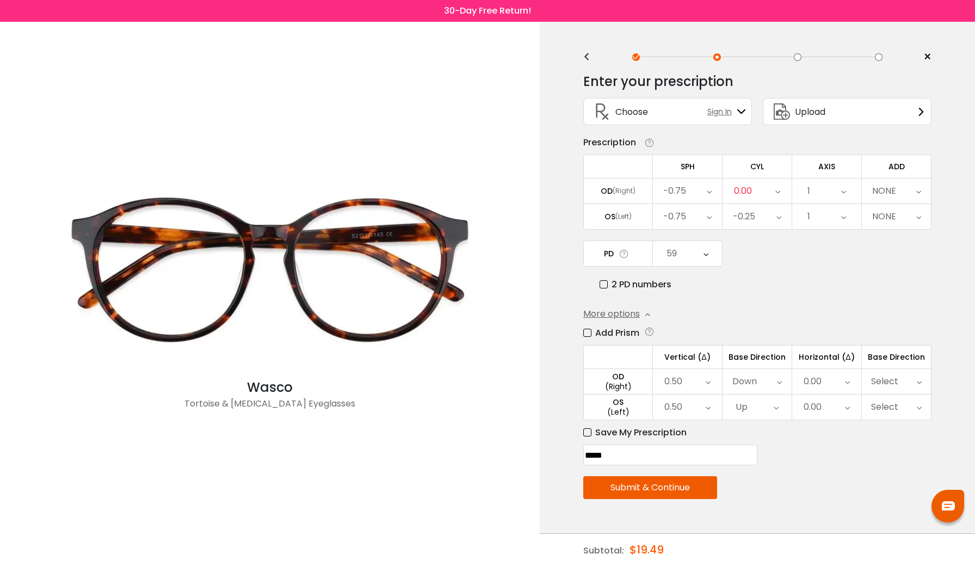
click at [778, 188] on icon at bounding box center [777, 190] width 5 height 25
click at [761, 300] on li "SPH/DS" at bounding box center [756, 304] width 69 height 20
click at [652, 490] on button "Submit & Continue" at bounding box center [650, 487] width 134 height 23
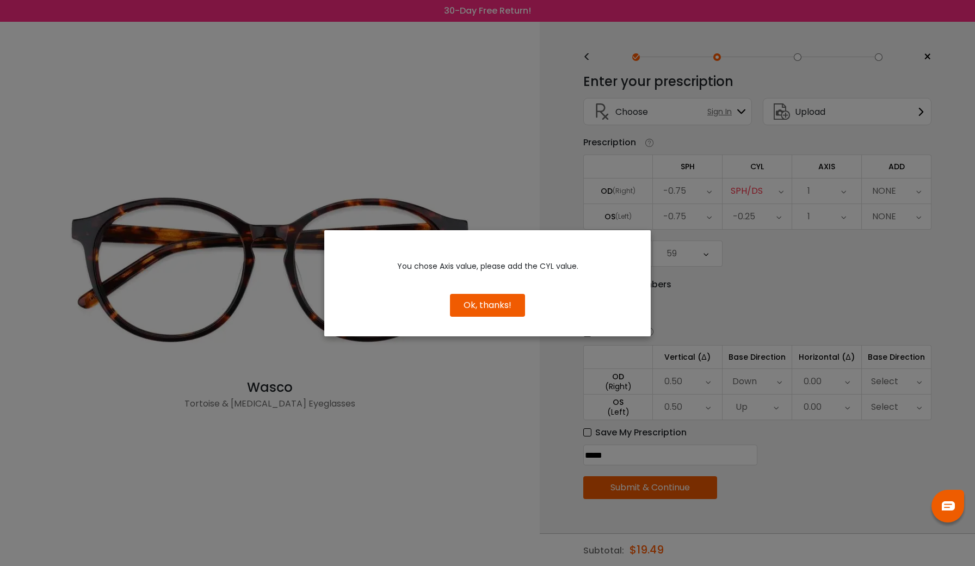
click at [498, 302] on button "Ok, thanks!" at bounding box center [487, 305] width 75 height 23
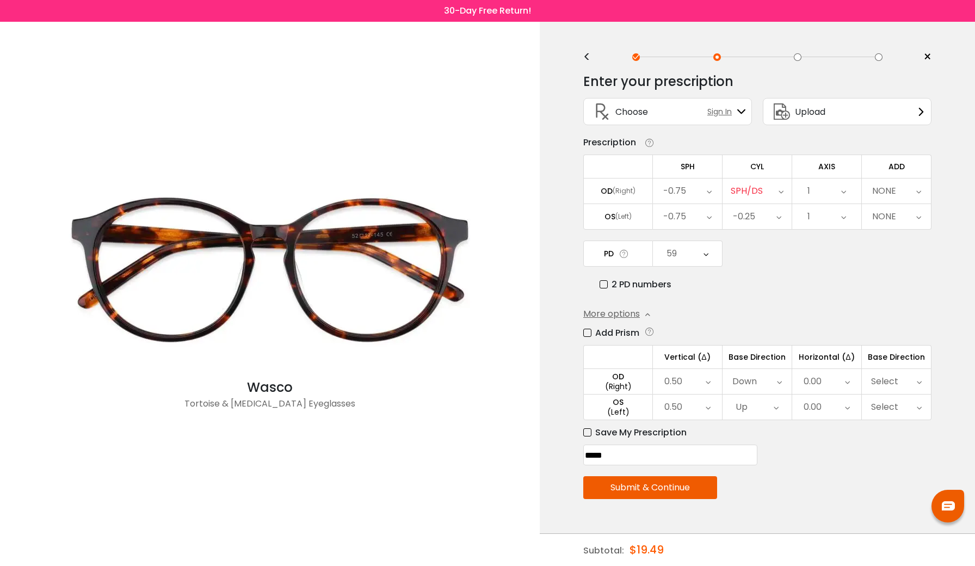
click at [759, 196] on div "SPH/DS" at bounding box center [746, 191] width 32 height 22
click at [758, 262] on li "0.00" at bounding box center [756, 265] width 69 height 20
click at [652, 504] on div "Enter your prescription SPH (Sphere) Lens strength needed to correct your visio…" at bounding box center [757, 309] width 348 height 488
click at [658, 493] on button "Submit & Continue" at bounding box center [650, 487] width 134 height 23
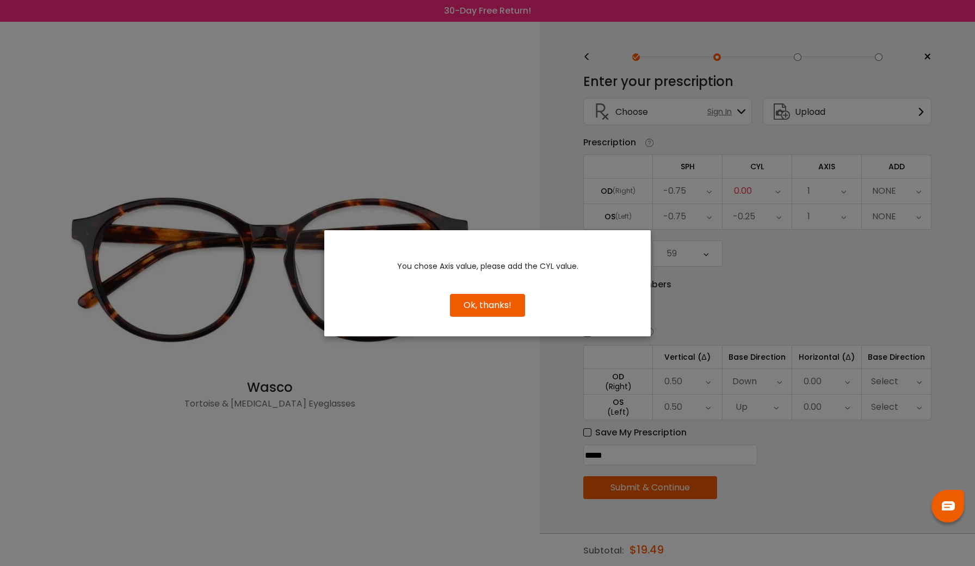
click at [489, 302] on button "Ok, thanks!" at bounding box center [487, 305] width 75 height 23
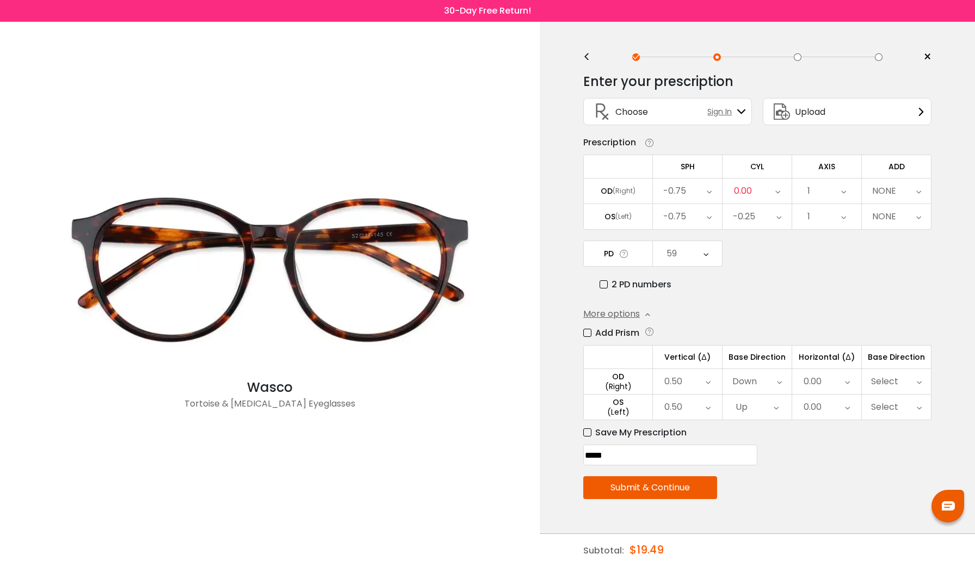
click at [763, 197] on div "0.00" at bounding box center [756, 190] width 69 height 25
click at [766, 269] on li "-0.25" at bounding box center [756, 265] width 69 height 20
click at [809, 274] on div "PD 59 Cancel PD Save 46 47 48 49 50 51 52 53 54 55 56 57 58 59 60 61 62 63 64 6…" at bounding box center [757, 265] width 348 height 51
click at [660, 494] on button "Submit & Continue" at bounding box center [650, 487] width 134 height 23
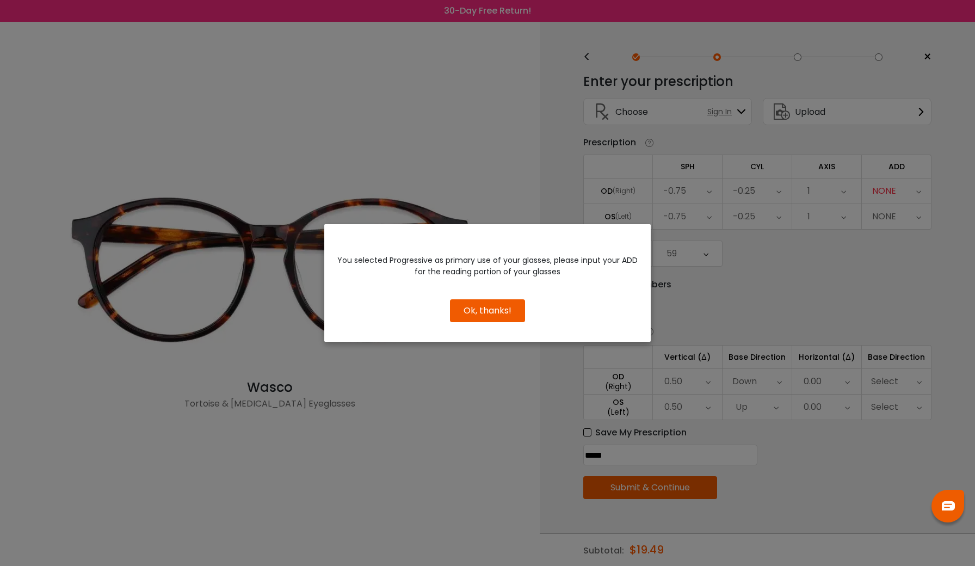
click at [503, 306] on button "Ok, thanks!" at bounding box center [487, 310] width 75 height 23
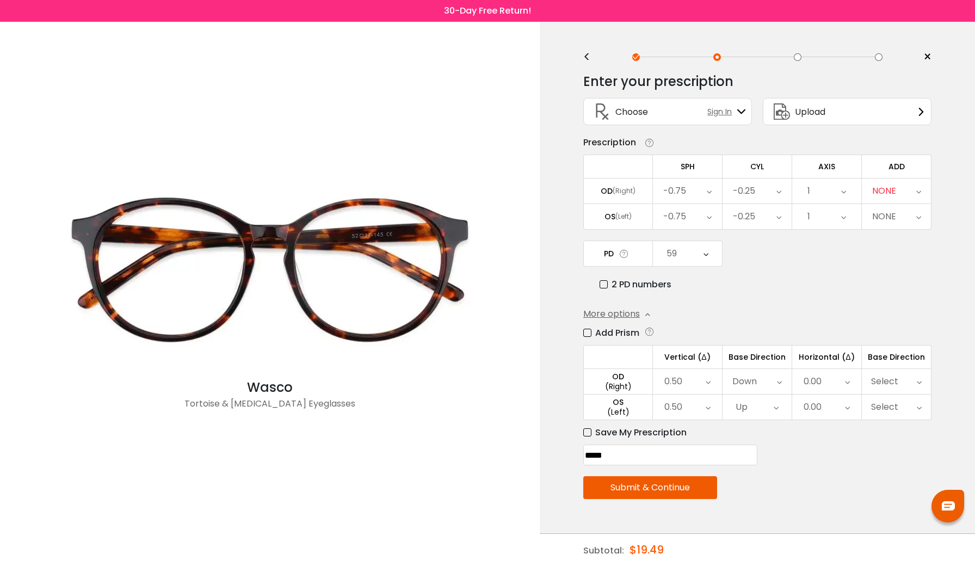
click at [888, 197] on div "NONE" at bounding box center [884, 191] width 24 height 22
click at [893, 220] on li "Select" at bounding box center [896, 214] width 69 height 20
click at [754, 195] on div "-0.25" at bounding box center [744, 191] width 22 height 22
click at [757, 300] on li "0.00" at bounding box center [756, 304] width 69 height 20
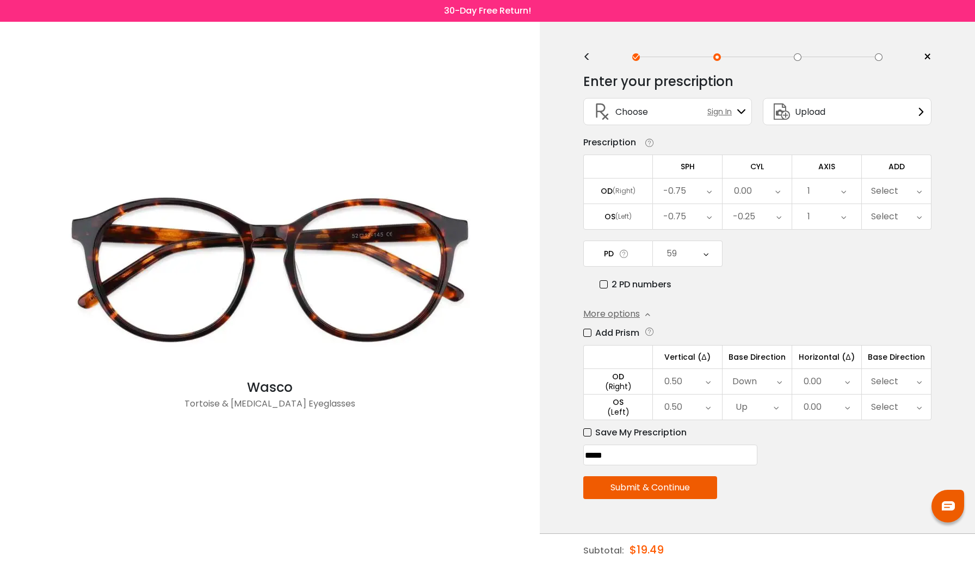
click at [670, 505] on div "Enter your prescription SPH (Sphere) Lens strength needed to correct your visio…" at bounding box center [757, 309] width 348 height 488
click at [670, 498] on button "Submit & Continue" at bounding box center [650, 487] width 134 height 23
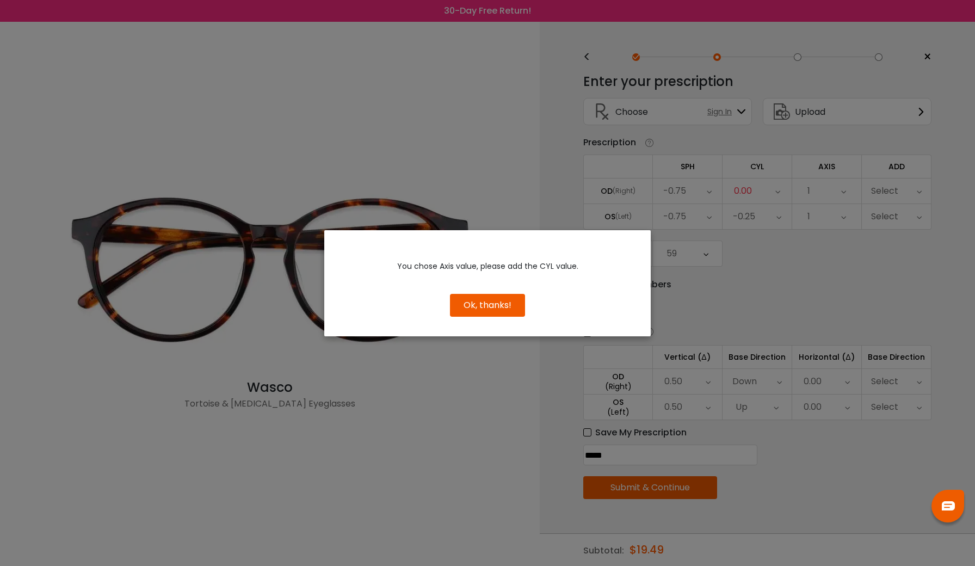
click at [518, 313] on button "Ok, thanks!" at bounding box center [487, 305] width 75 height 23
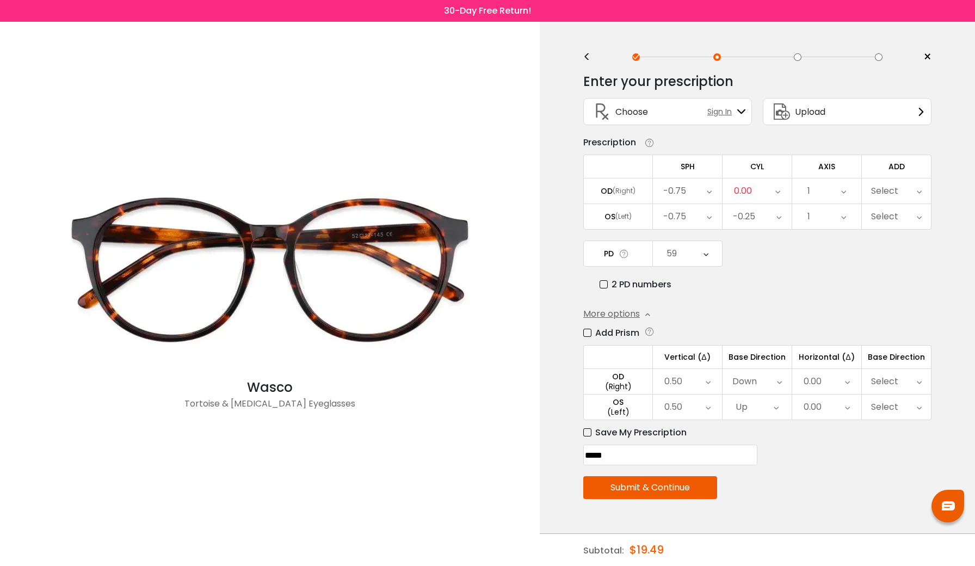
click at [760, 193] on div "0.00" at bounding box center [756, 190] width 69 height 25
click at [752, 266] on li "-0.25" at bounding box center [756, 265] width 69 height 20
click at [673, 495] on button "Submit & Continue" at bounding box center [650, 487] width 134 height 23
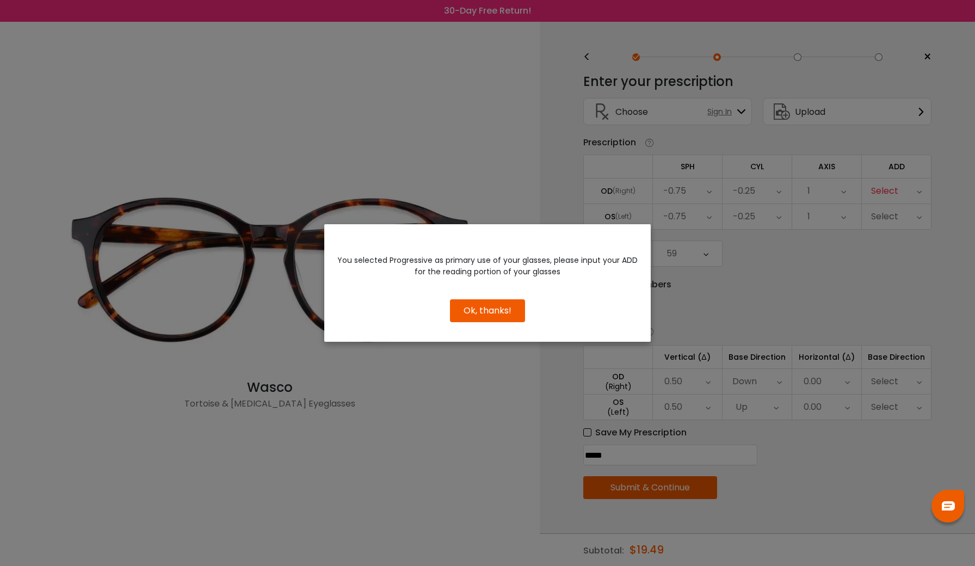
click at [513, 315] on button "Ok, thanks!" at bounding box center [487, 310] width 75 height 23
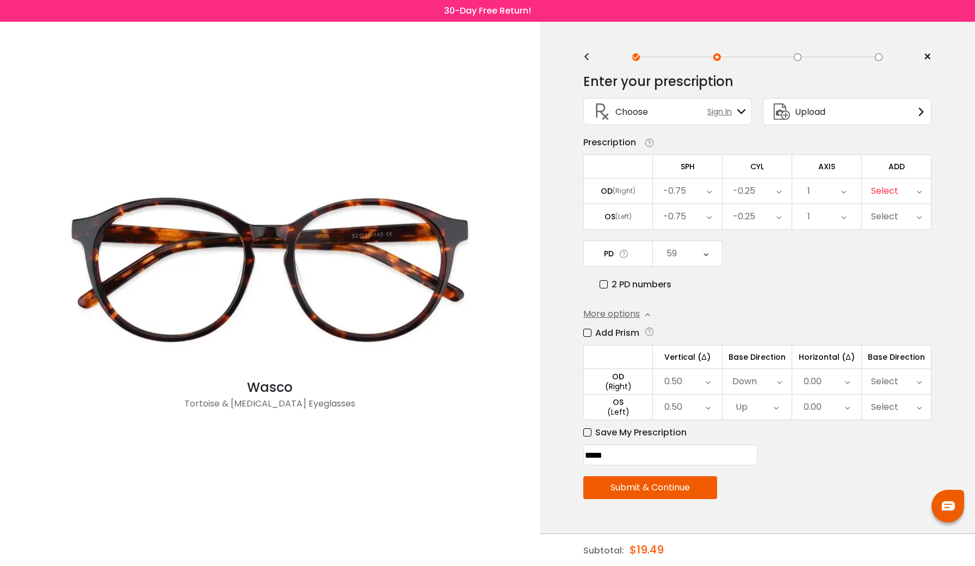
click at [881, 193] on div "Select" at bounding box center [884, 191] width 27 height 22
click at [891, 219] on li "Select" at bounding box center [896, 214] width 69 height 20
click at [894, 183] on div "Select" at bounding box center [884, 191] width 27 height 22
click at [895, 169] on td "ADD" at bounding box center [897, 165] width 70 height 23
click at [893, 192] on div "Select" at bounding box center [884, 191] width 27 height 22
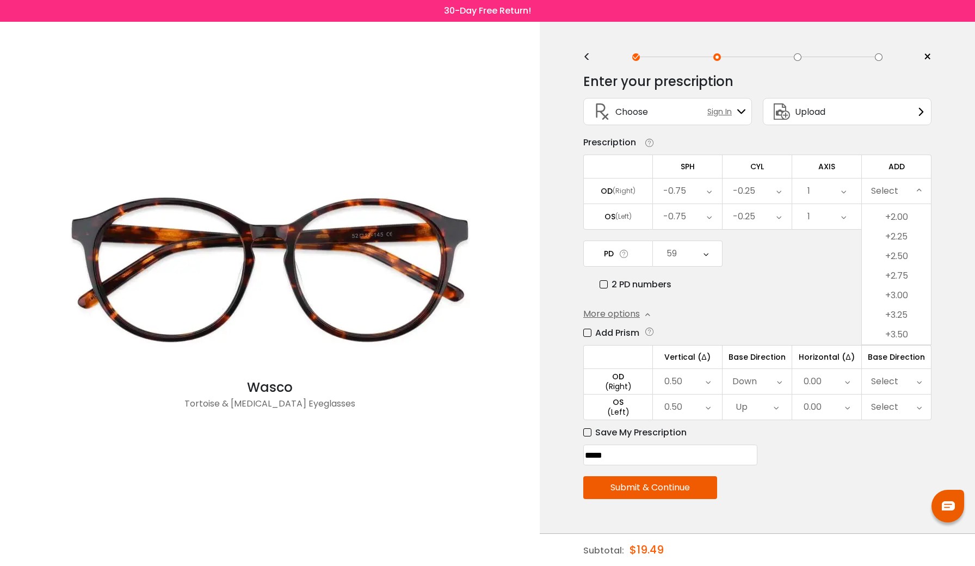
scroll to position [134, 0]
click at [754, 288] on div "2 PD numbers" at bounding box center [765, 284] width 332 height 14
click at [715, 111] on span "Sign In" at bounding box center [722, 111] width 30 height 11
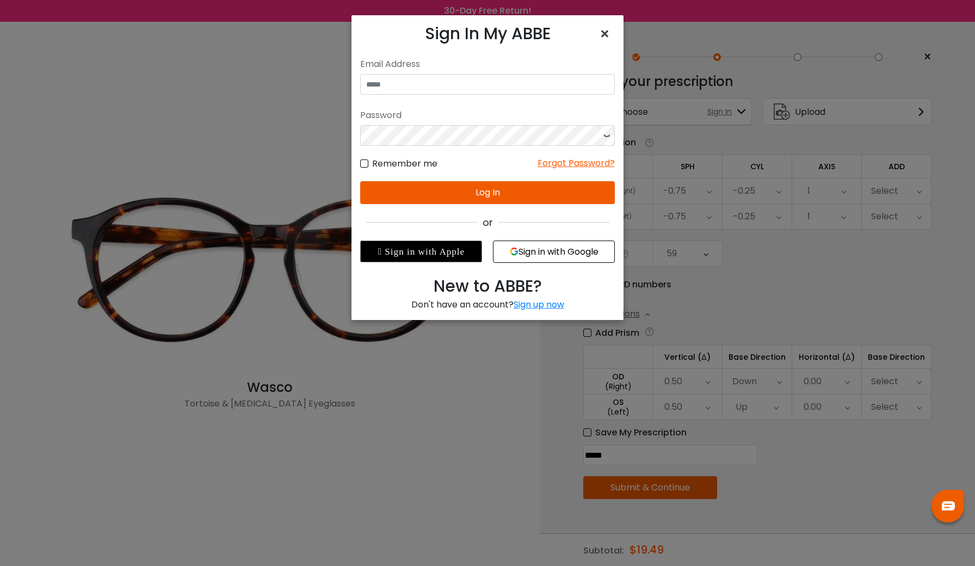
click at [601, 34] on span "×" at bounding box center [607, 33] width 16 height 23
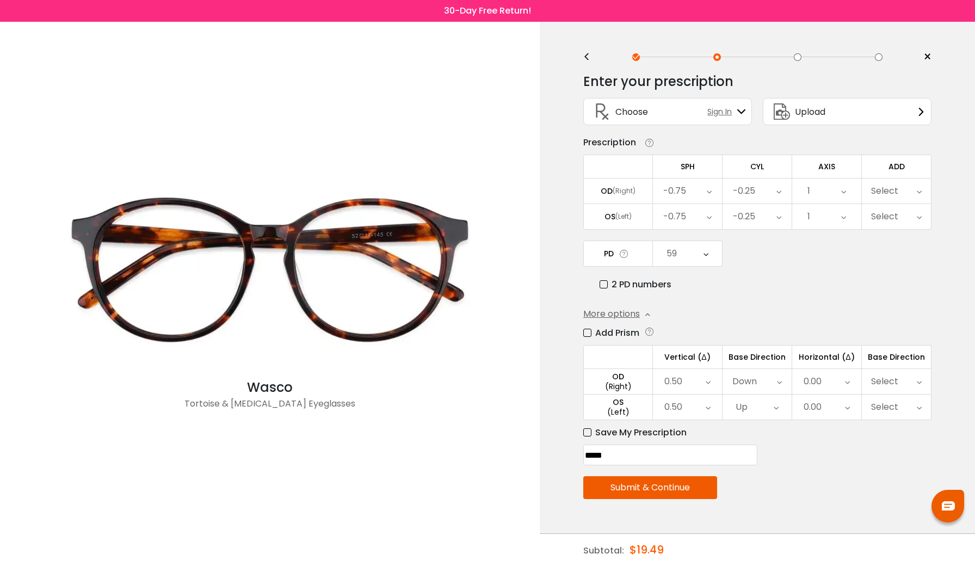
click at [821, 104] on div "Upload" at bounding box center [797, 111] width 57 height 26
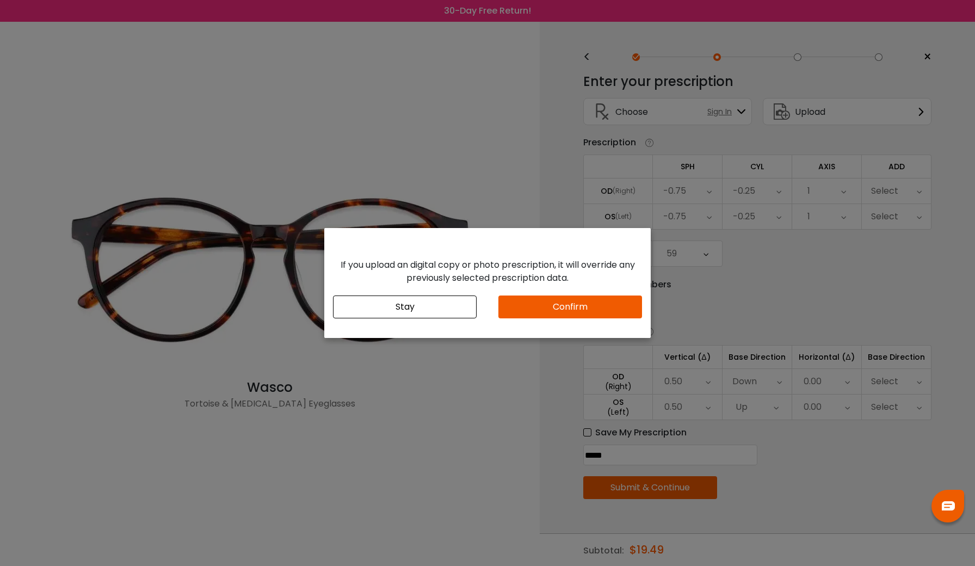
click at [583, 296] on button "Confirm" at bounding box center [570, 306] width 144 height 23
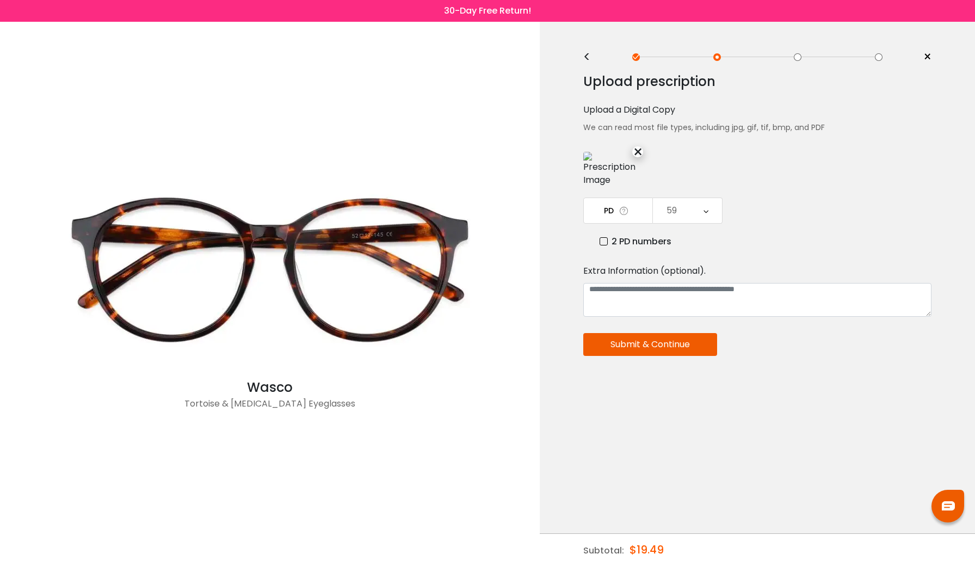
click at [668, 356] on button "Submit & Continue" at bounding box center [650, 344] width 134 height 23
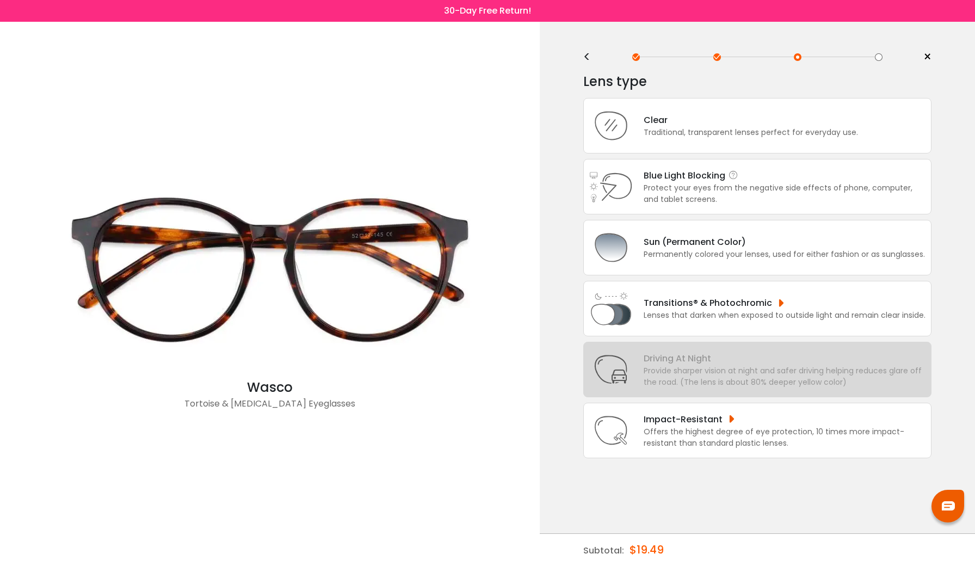
click at [681, 176] on div "Blue Light Blocking Blue Light Blocking Blue Light blocking lenses offer the be…" at bounding box center [784, 176] width 282 height 14
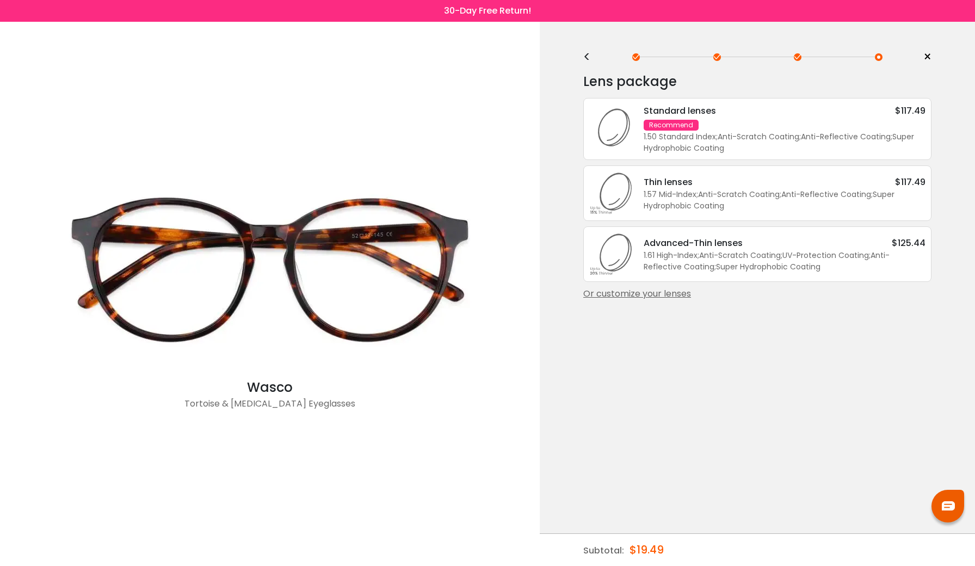
click at [590, 60] on div "<" at bounding box center [591, 57] width 16 height 9
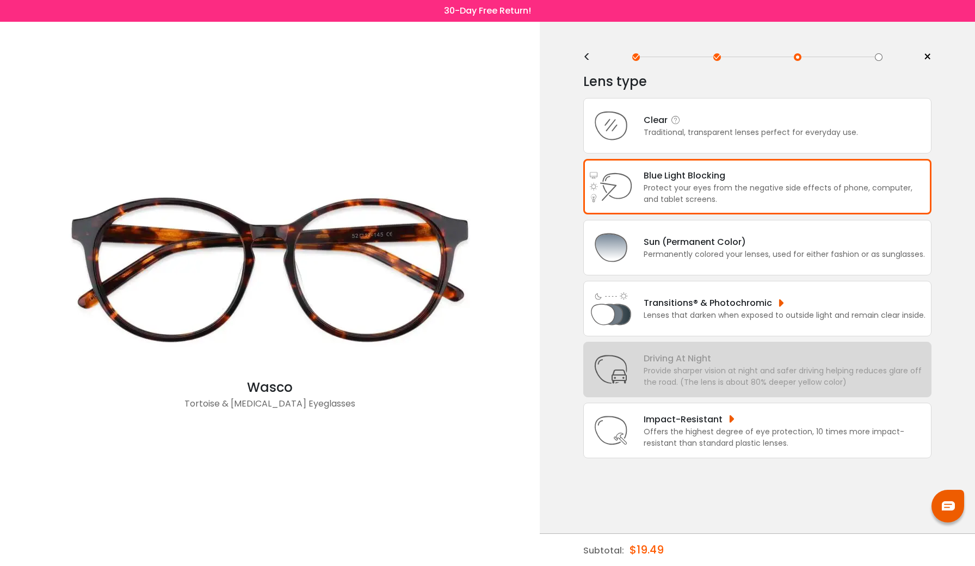
click at [654, 111] on div "Clear Traditional, transparent lenses perfect for everyday use." at bounding box center [757, 125] width 348 height 55
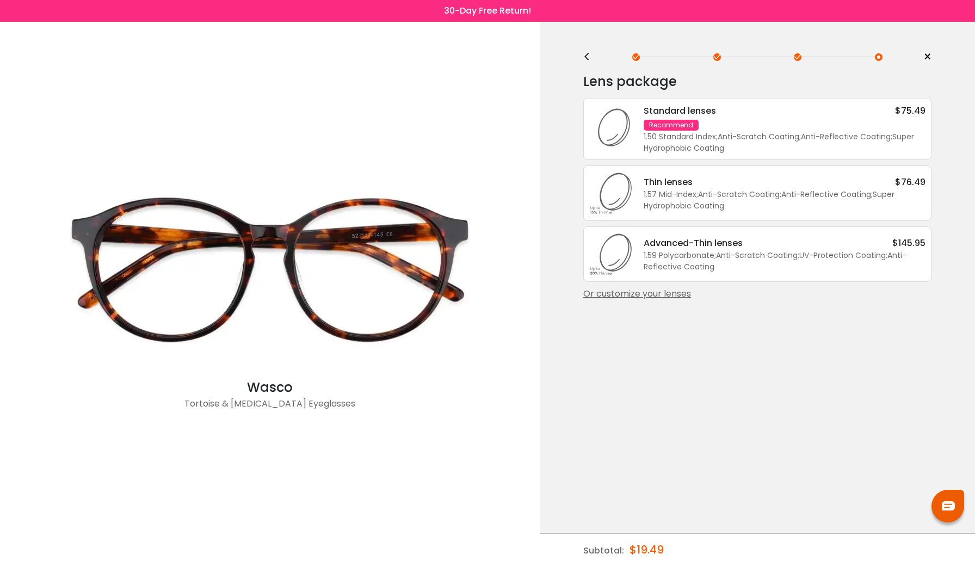
click at [672, 126] on div "Recommend" at bounding box center [670, 125] width 55 height 11
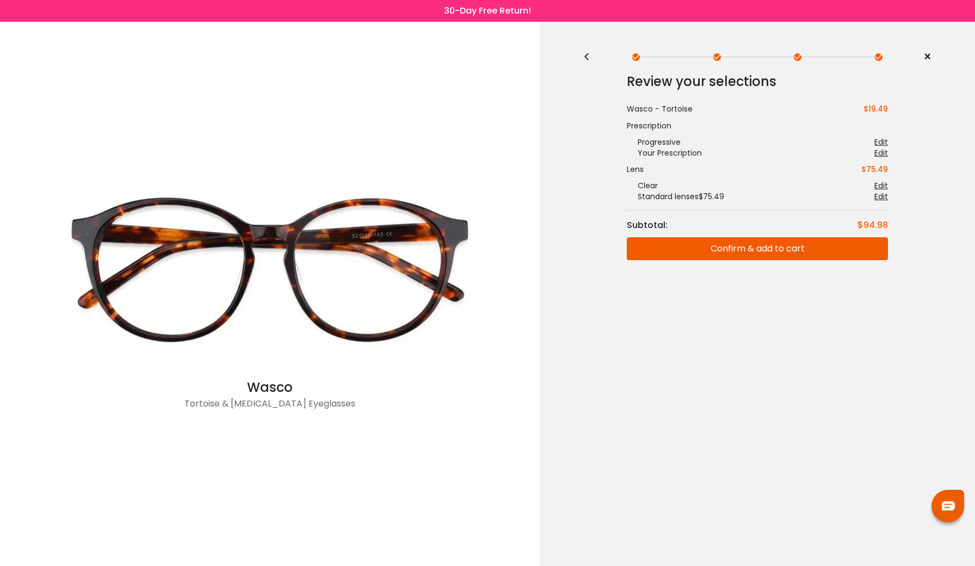
click at [589, 53] on div "<" at bounding box center [591, 57] width 16 height 9
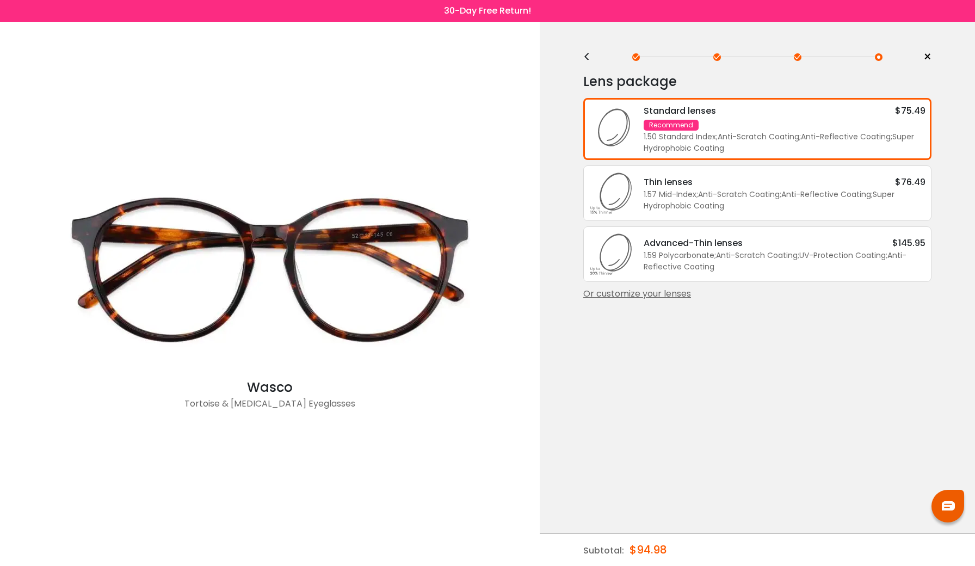
click at [720, 142] on div "1.50 Standard Index ; Anti-Scratch Coating ; Anti-Reflective Coating ; Super Hy…" at bounding box center [784, 142] width 282 height 23
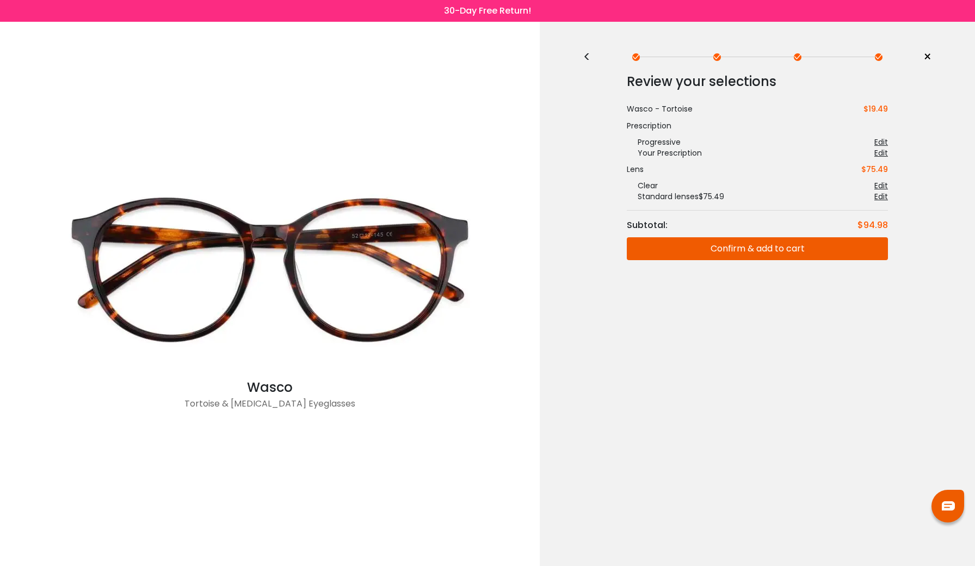
click at [734, 255] on button "Confirm & add to cart" at bounding box center [757, 248] width 261 height 23
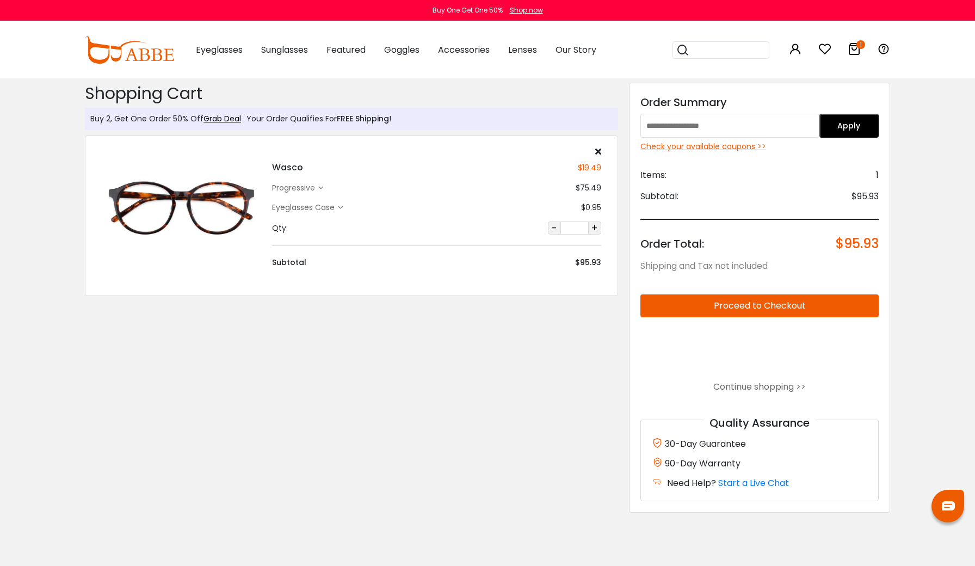
click at [592, 187] on div "$75.49" at bounding box center [588, 187] width 26 height 11
click at [218, 187] on img at bounding box center [181, 207] width 159 height 79
click at [734, 142] on div "Discount Code: Order Summary Apply Check your available coupons >> Items: 1 Sub…" at bounding box center [759, 298] width 261 height 430
click at [735, 147] on div "Check your available coupons >>" at bounding box center [759, 146] width 238 height 11
click at [523, 209] on div "Eyeglasses Case $0.95" at bounding box center [436, 207] width 329 height 11
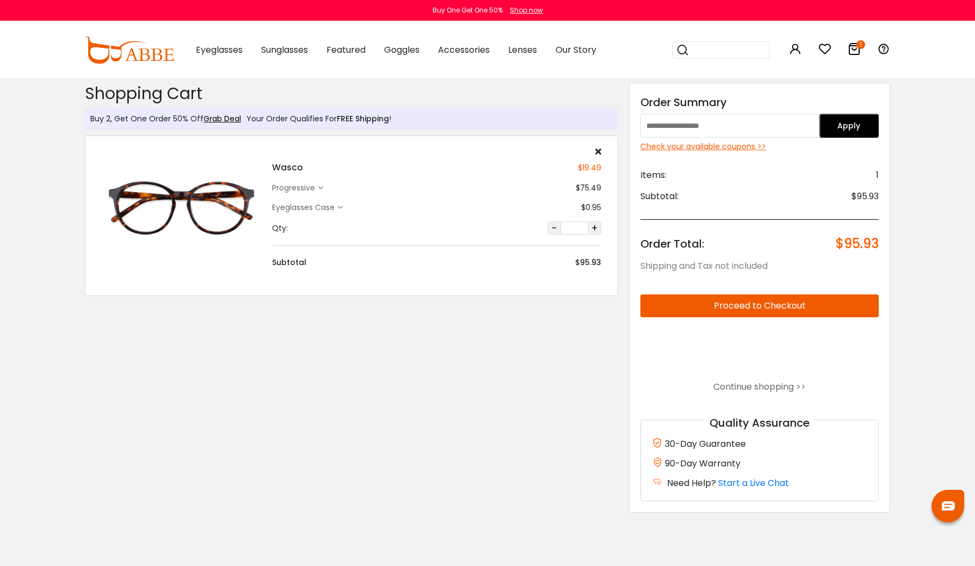
click at [185, 307] on div "Shopping Cart ( 1 ): $95.93 Shipping and Tax not included Shopping Cart Buy 2, …" at bounding box center [351, 303] width 544 height 450
click at [188, 227] on img at bounding box center [181, 207] width 159 height 79
click at [212, 200] on img at bounding box center [181, 207] width 159 height 79
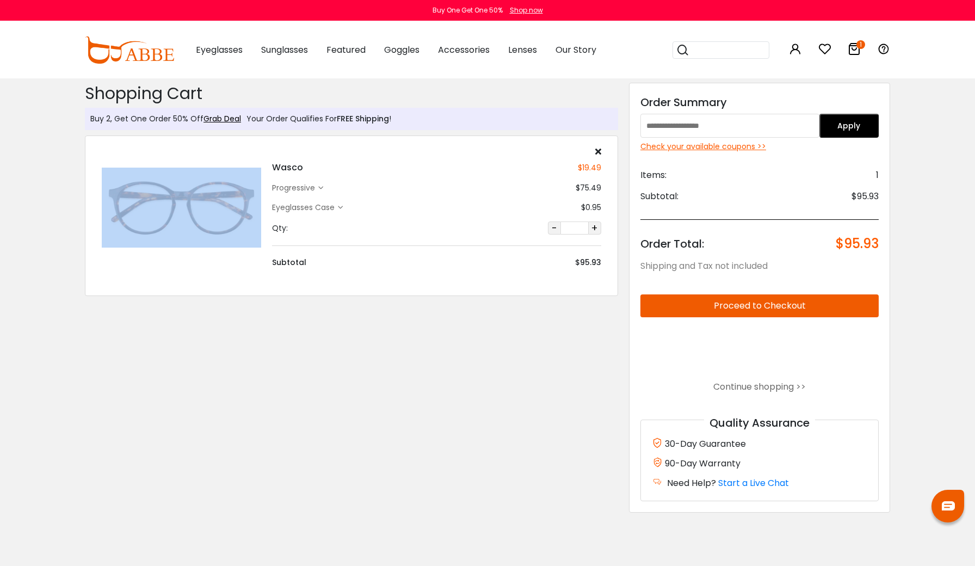
click at [212, 200] on img at bounding box center [181, 207] width 159 height 79
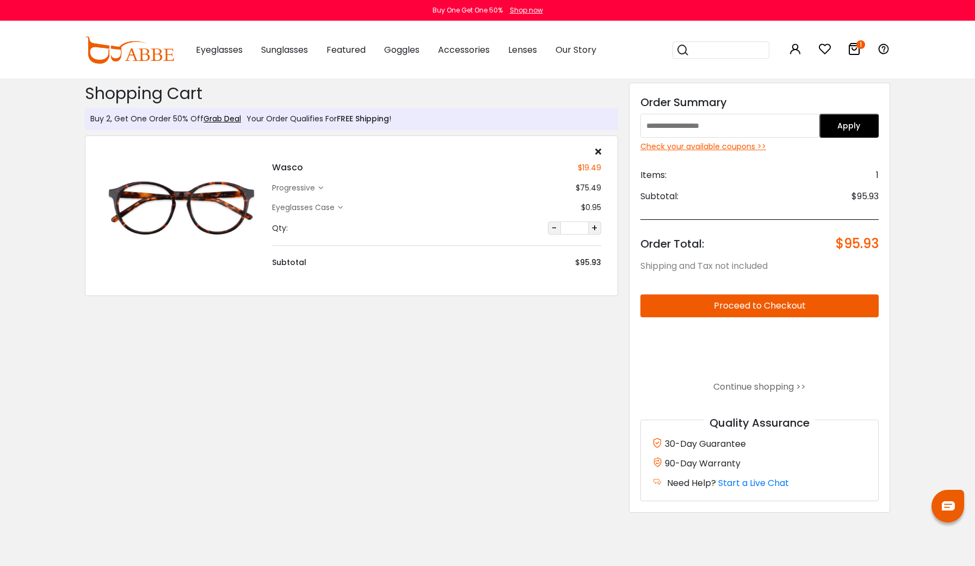
click at [295, 166] on h4 "Wasco" at bounding box center [287, 167] width 31 height 13
